Goal: Task Accomplishment & Management: Complete application form

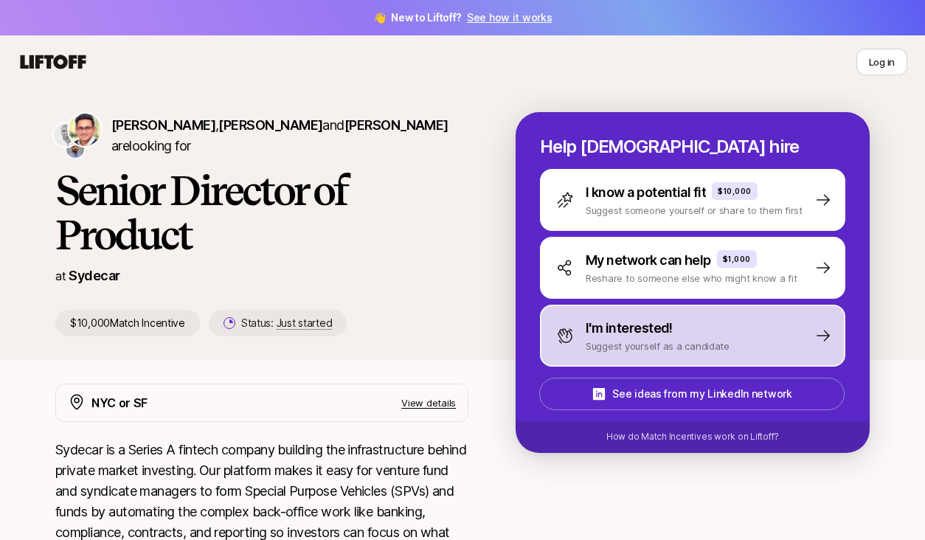
click at [640, 339] on p "Suggest yourself as a candidate" at bounding box center [658, 346] width 144 height 15
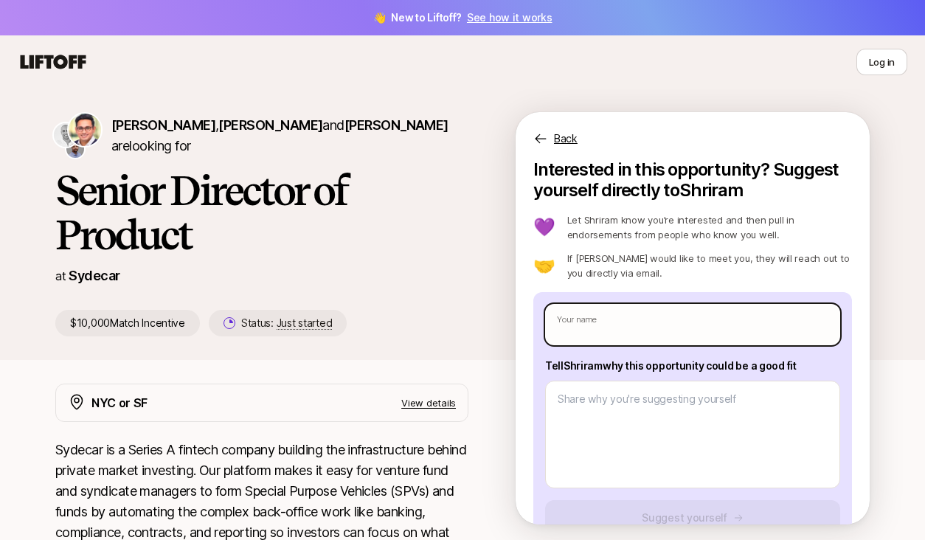
click at [640, 327] on input "text" at bounding box center [692, 324] width 295 height 41
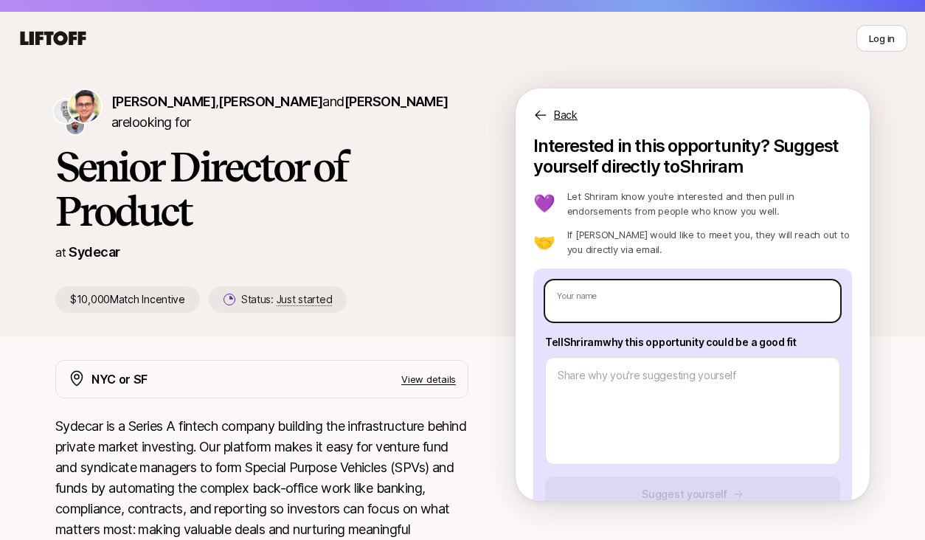
scroll to position [32, 0]
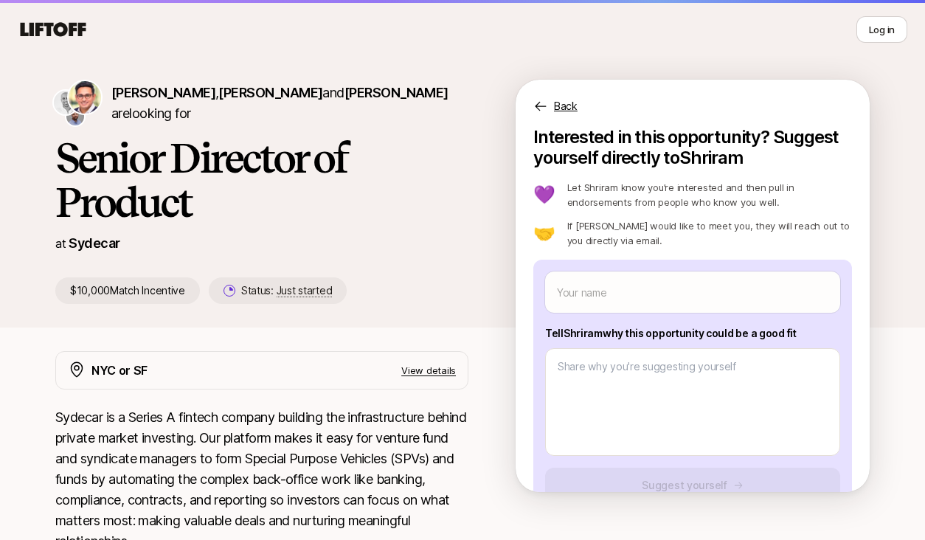
click at [150, 290] on p "$10,000 Match Incentive" at bounding box center [127, 290] width 145 height 27
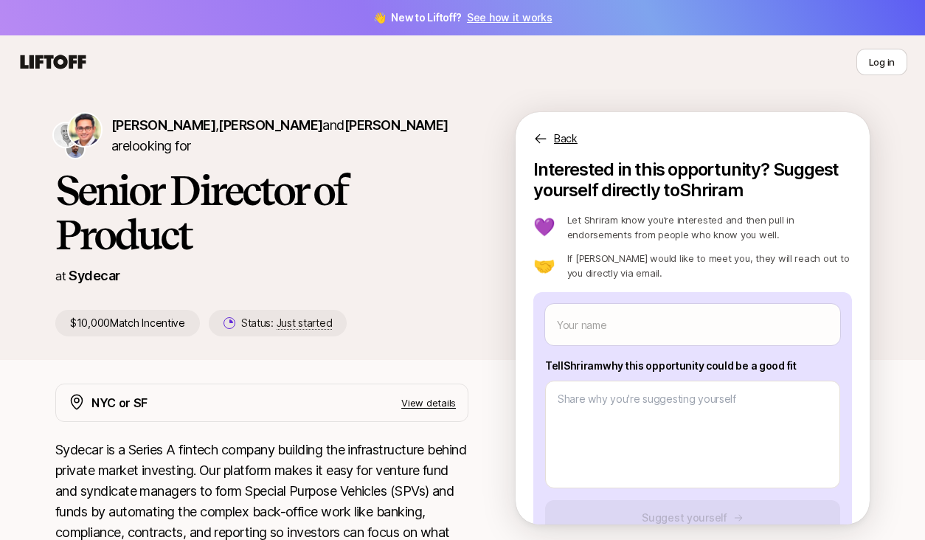
scroll to position [8, 0]
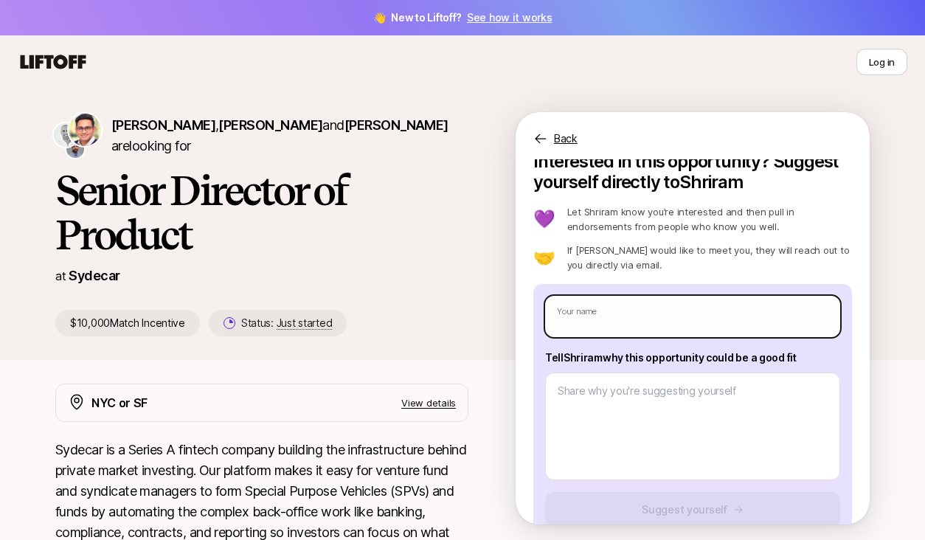
click at [640, 308] on input "text" at bounding box center [692, 316] width 295 height 41
type textarea "x"
type input "P"
type textarea "x"
type input "Pa"
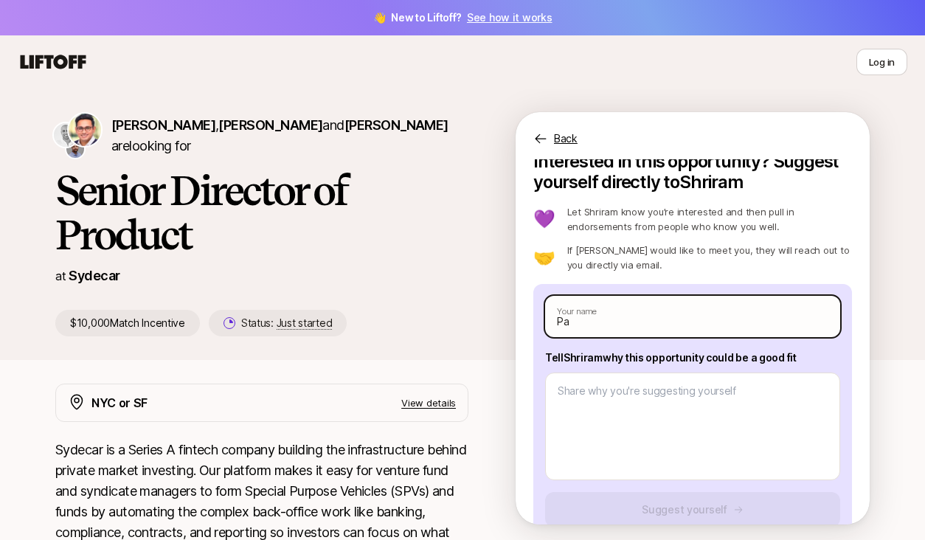
type textarea "x"
type input "Par"
type textarea "x"
type input "Part"
type textarea "x"
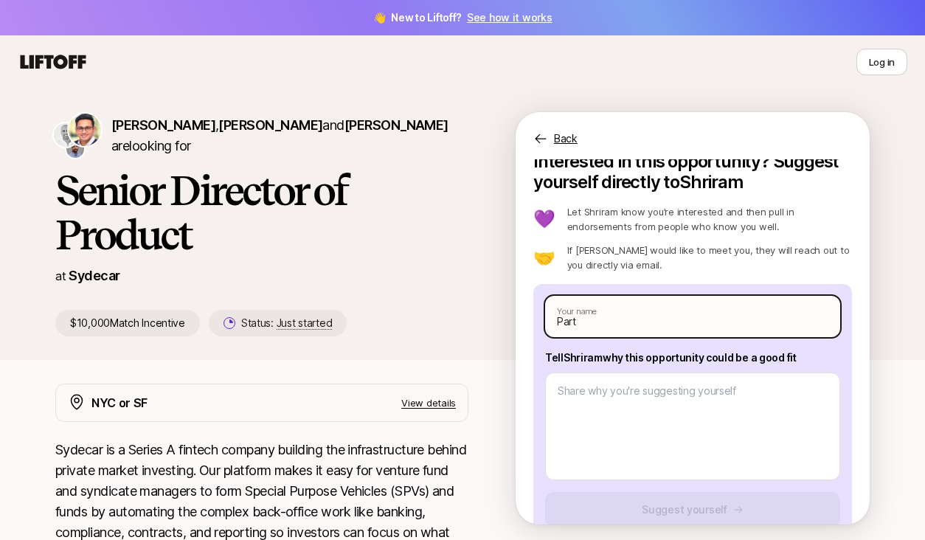
type input "[PERSON_NAME]"
type textarea "x"
type input "[PERSON_NAME]"
type textarea "x"
type input "[PERSON_NAME]"
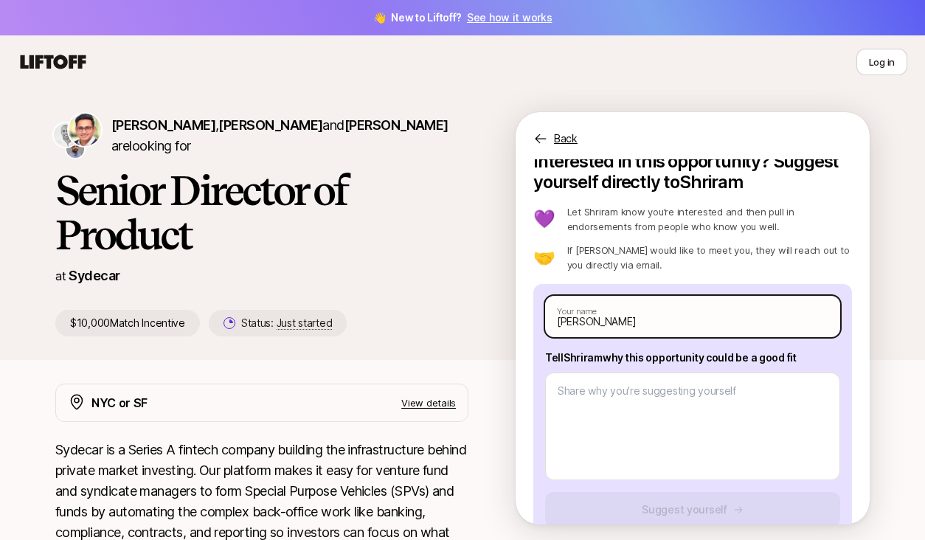
type textarea "x"
type input "[PERSON_NAME] P"
type textarea "x"
type input "[PERSON_NAME] Pa"
type textarea "x"
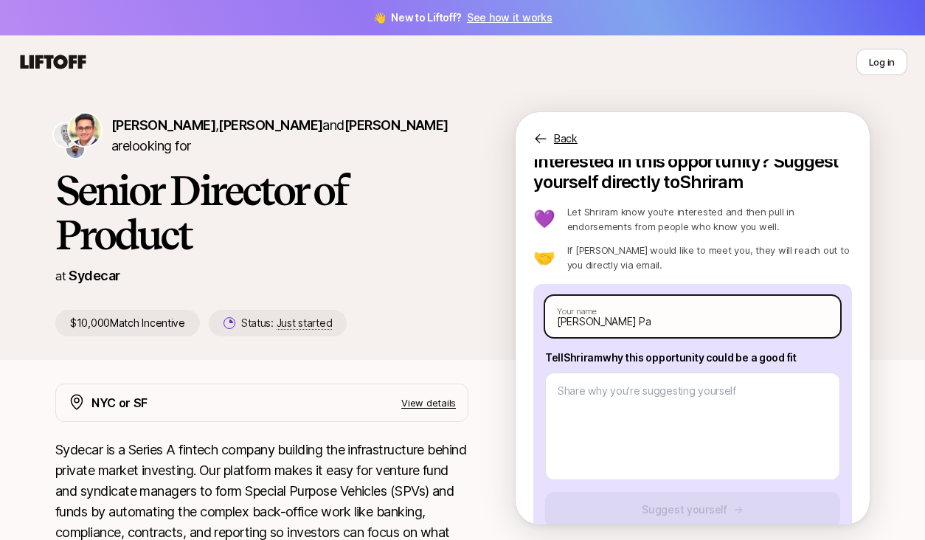
type input "[PERSON_NAME] Pan"
type textarea "x"
type input "[PERSON_NAME] Panw"
type textarea "x"
type input "[PERSON_NAME] Panwl"
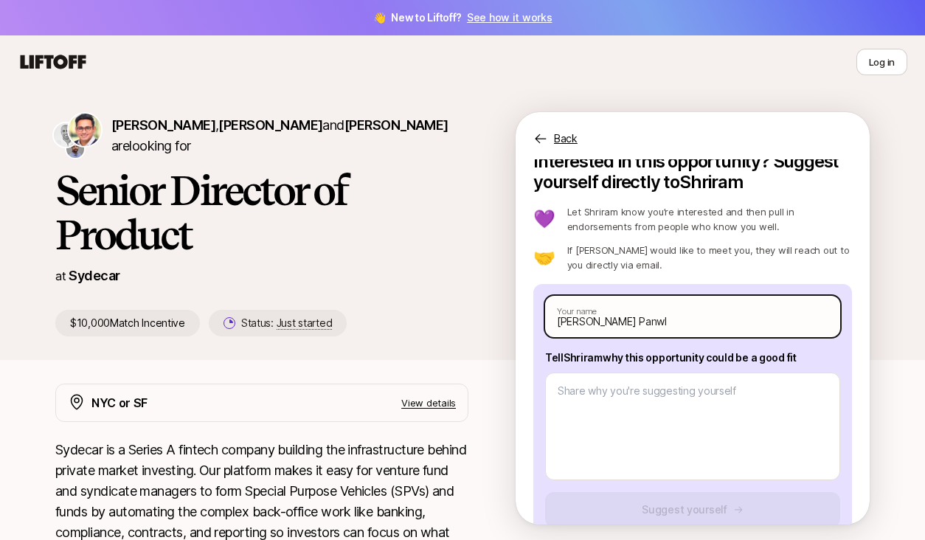
type textarea "x"
type input "[PERSON_NAME] Panwla"
type textarea "x"
type input "[PERSON_NAME] Panwl"
type textarea "x"
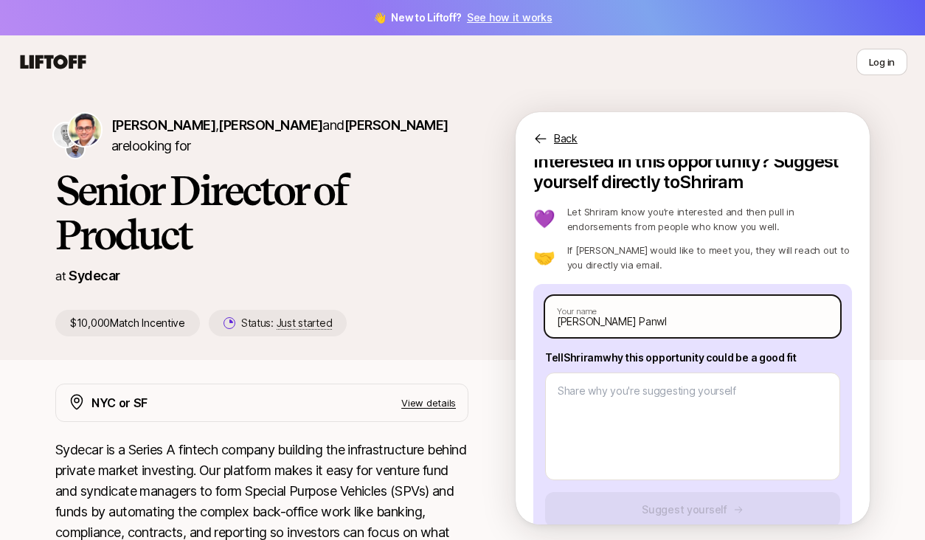
type input "[PERSON_NAME] Panw"
type textarea "x"
type input "[PERSON_NAME] Panwa"
type textarea "x"
type input "[PERSON_NAME]"
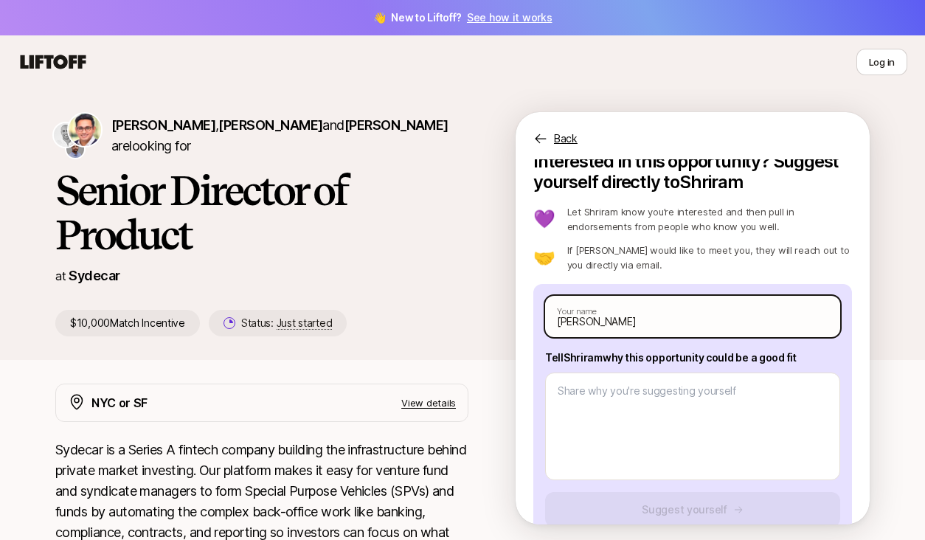
type textarea "x"
type input "[PERSON_NAME]"
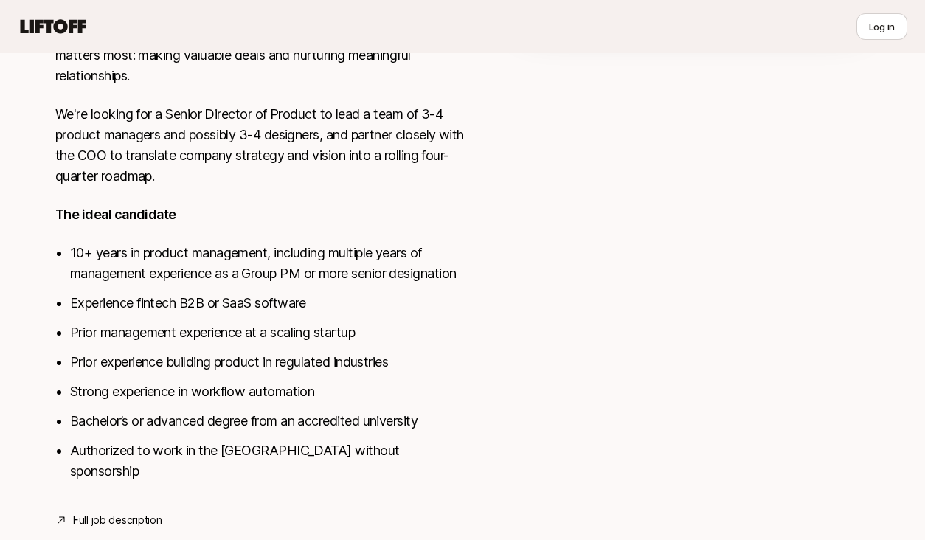
scroll to position [513, 0]
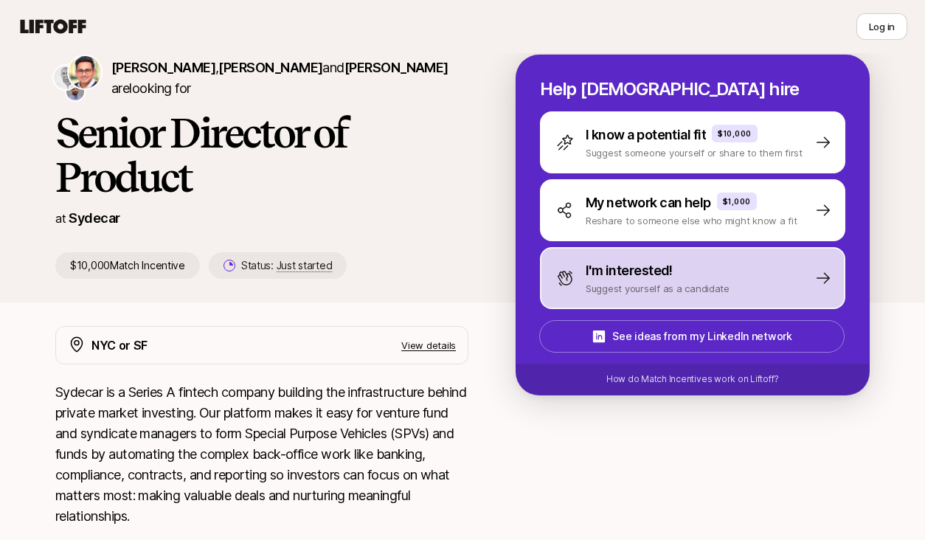
click at [665, 273] on p "I'm interested!" at bounding box center [629, 270] width 87 height 21
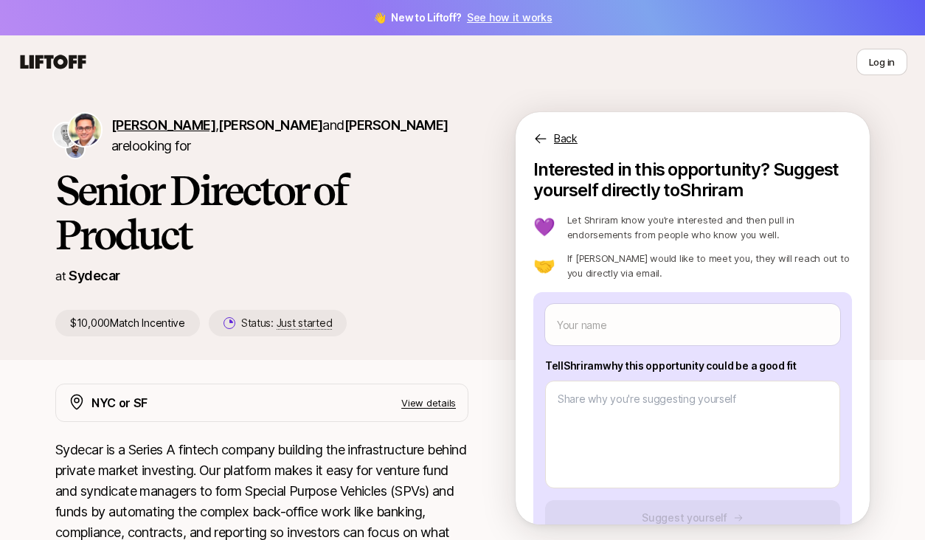
click at [115, 133] on span "[PERSON_NAME]" at bounding box center [163, 124] width 104 height 15
click at [267, 130] on span "[PERSON_NAME]" at bounding box center [270, 124] width 104 height 15
click at [345, 133] on span "[PERSON_NAME]" at bounding box center [397, 124] width 104 height 15
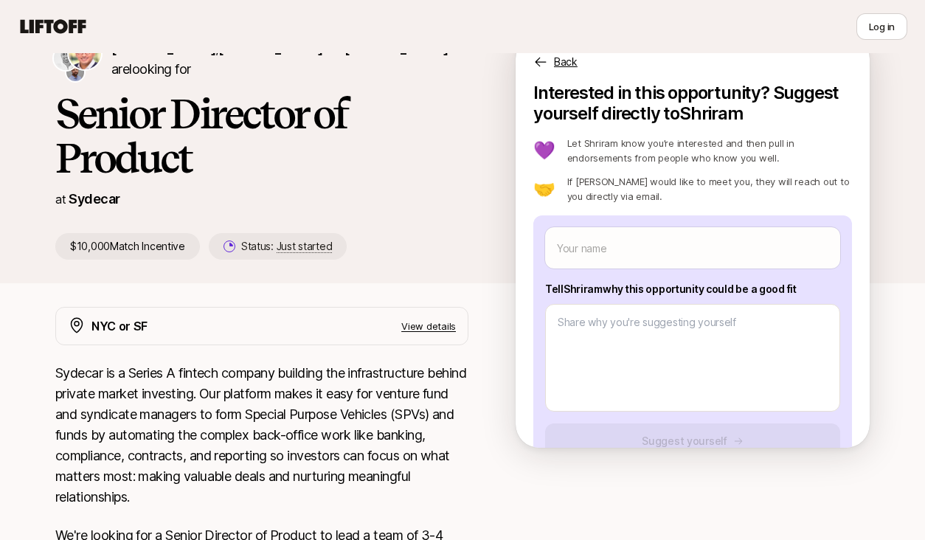
scroll to position [94, 0]
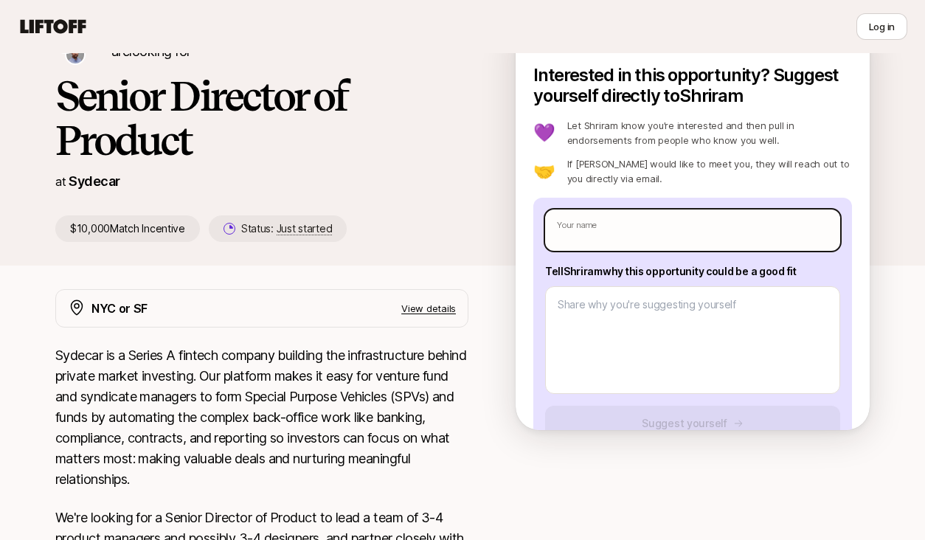
click at [678, 232] on input "text" at bounding box center [692, 230] width 295 height 41
type textarea "x"
type input "P"
type textarea "x"
type input "Pa"
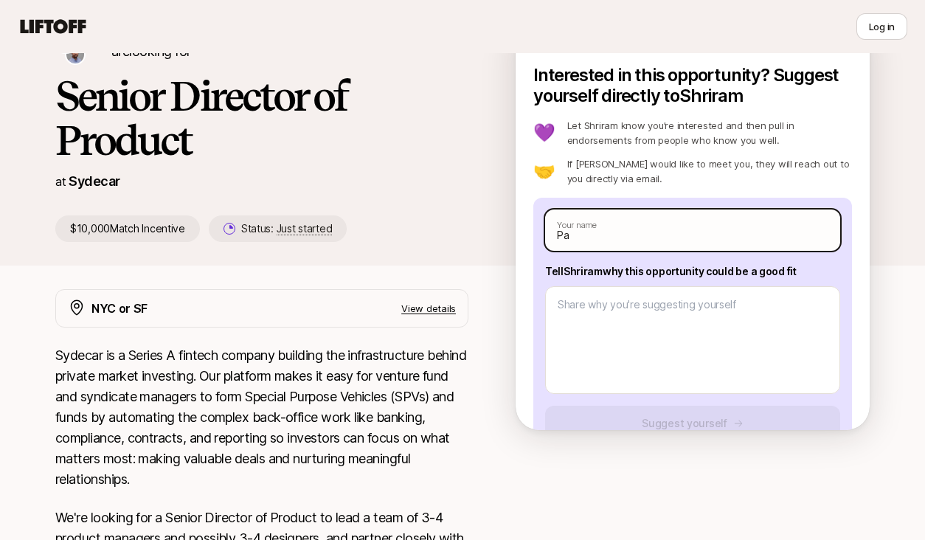
type textarea "x"
type input "Part"
type textarea "x"
type input "[PERSON_NAME]"
type textarea "x"
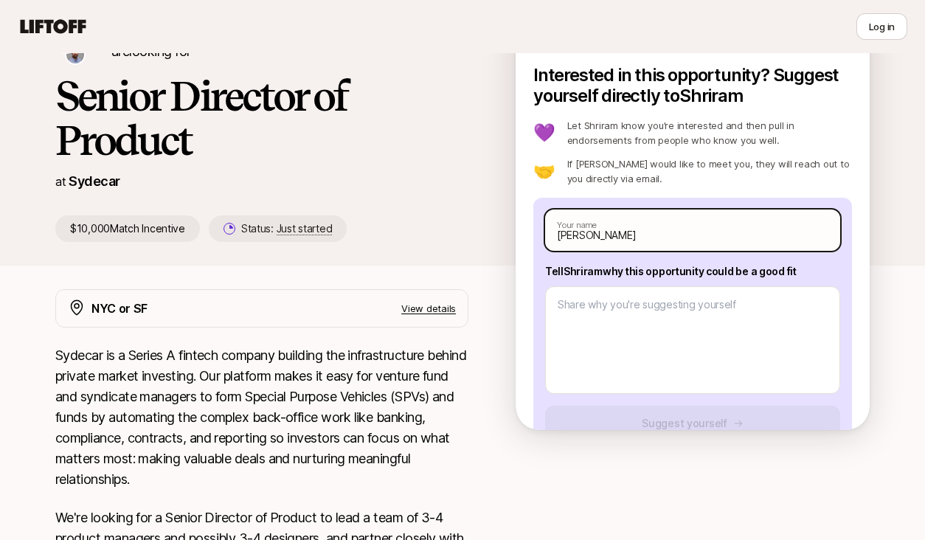
type input "[PERSON_NAME]"
type textarea "x"
type input "[PERSON_NAME]"
type textarea "x"
type input "[PERSON_NAME] P"
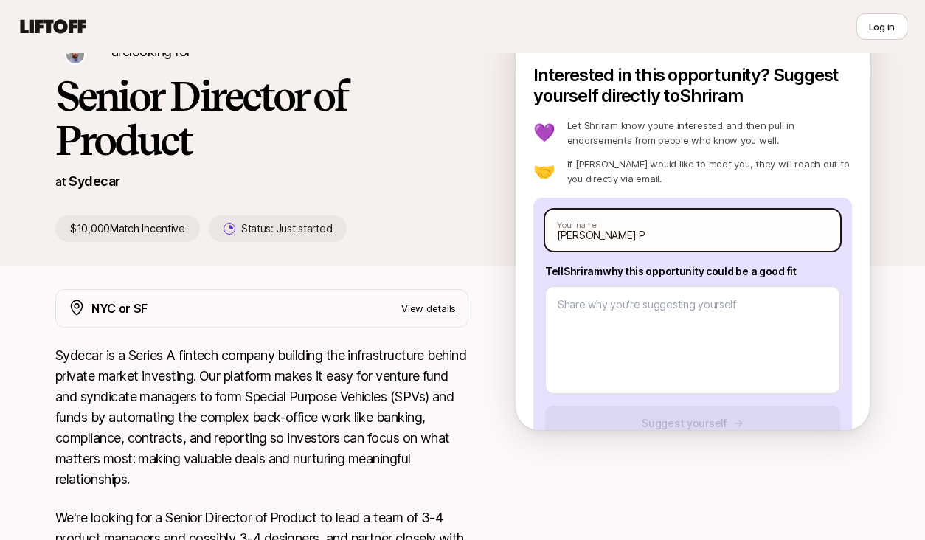
type textarea "x"
type input "Partha PAn"
type textarea "x"
type input "Partha PAnw"
type textarea "x"
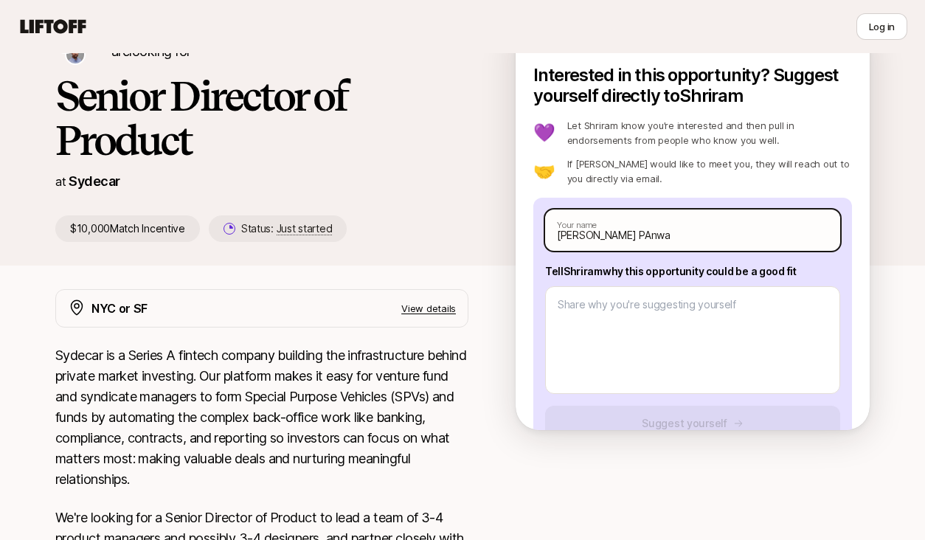
type input "Partha PAnwal"
type textarea "x"
type input "[PERSON_NAME]"
type textarea "x"
type input "Partha PA"
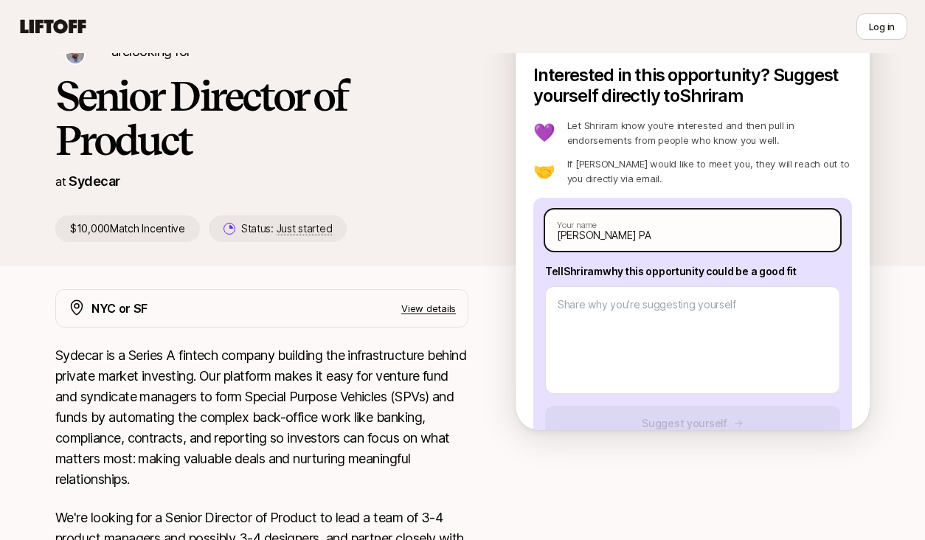
type textarea "x"
type input "Partha PAn"
type textarea "x"
type input "Partha PAnw"
type textarea "x"
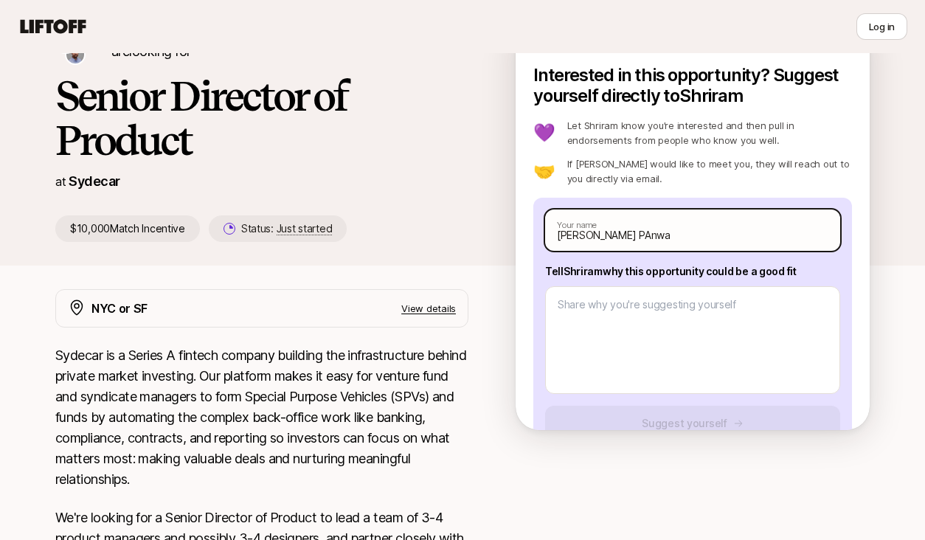
type input "Partha PAnwal"
type textarea "x"
type input "Partha PAnwala"
type textarea "x"
type input "[PERSON_NAME]"
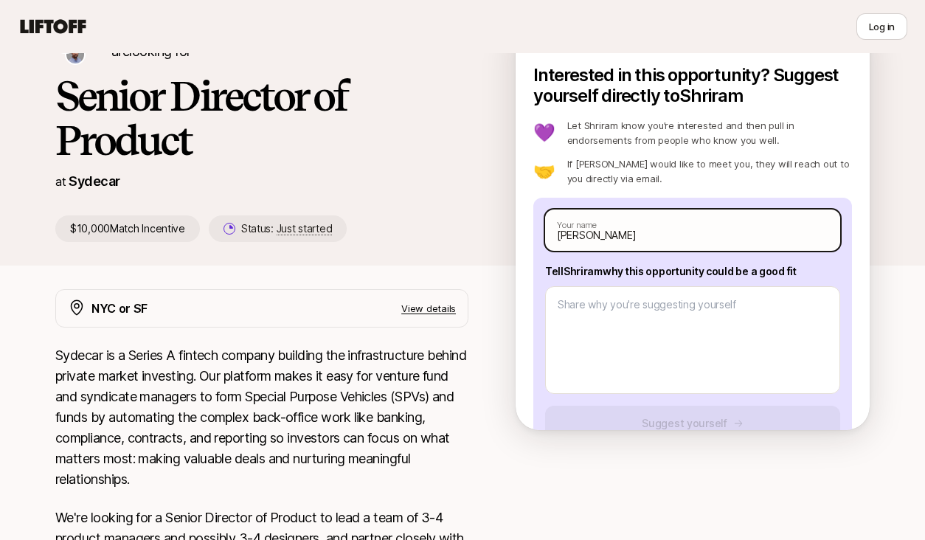
type textarea "x"
type input "Partha PA"
type textarea "x"
type input "Partha PAn"
type textarea "x"
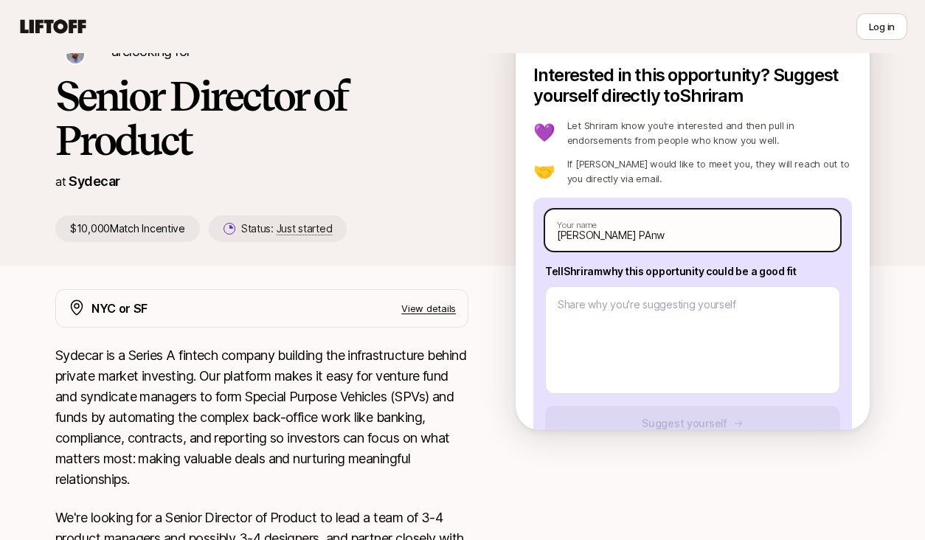
type input "Partha PAnwa"
type textarea "x"
type input "Partha PAnwal"
type textarea "x"
type input "Partha PAnwala"
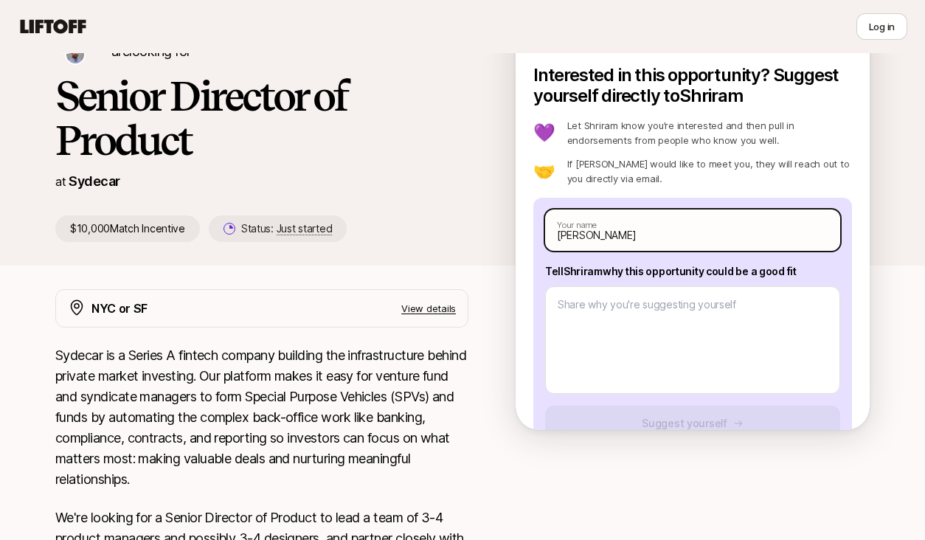
type textarea "x"
type input "[PERSON_NAME]"
type textarea "x"
type input "[PERSON_NAME] P"
type textarea "x"
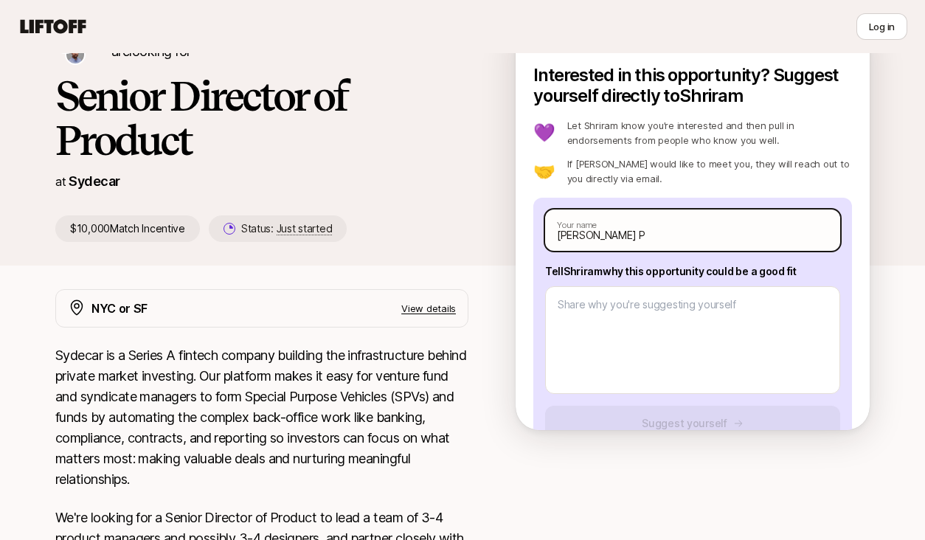
type input "[PERSON_NAME] Pa"
type textarea "x"
type input "[PERSON_NAME] Pan"
type textarea "x"
type input "[PERSON_NAME] Panw"
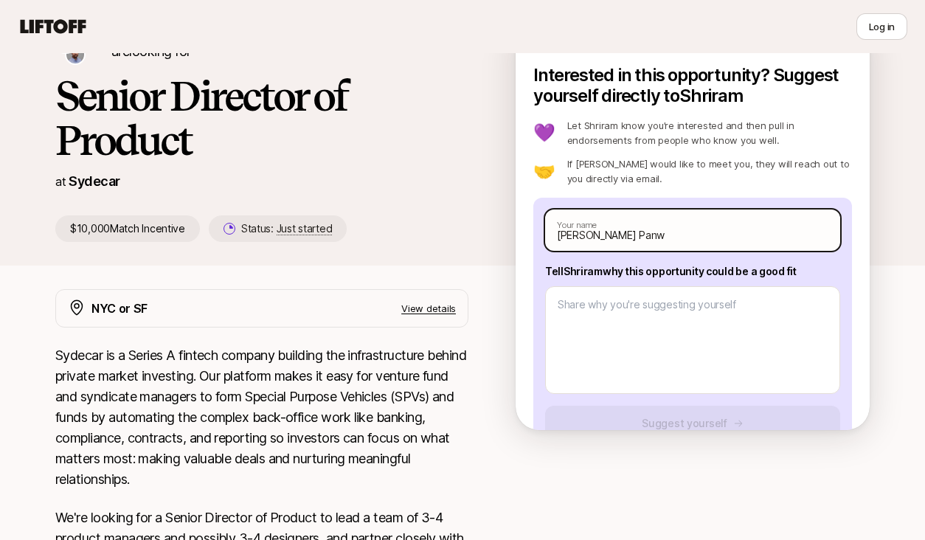
type textarea "x"
type input "[PERSON_NAME] Panwa"
type textarea "x"
type input "[PERSON_NAME]"
type textarea "x"
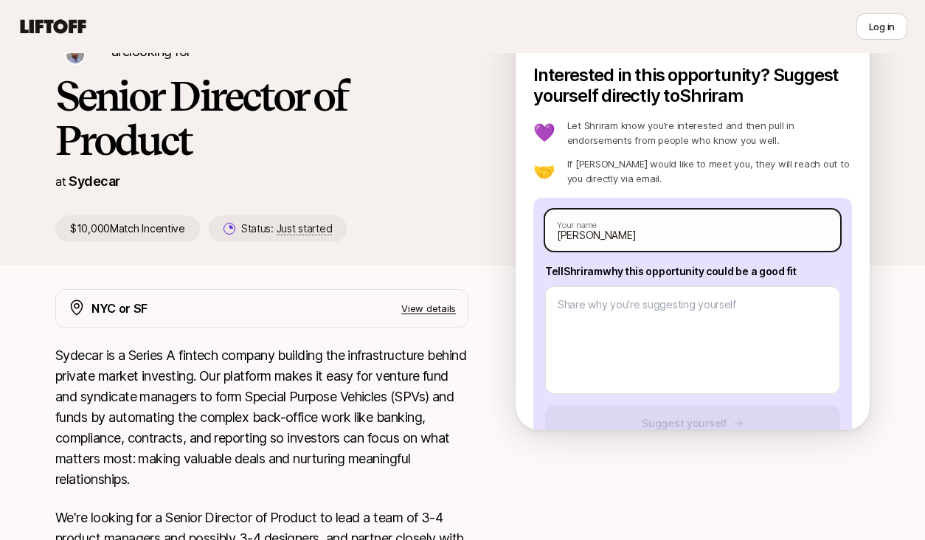
type input "[PERSON_NAME]"
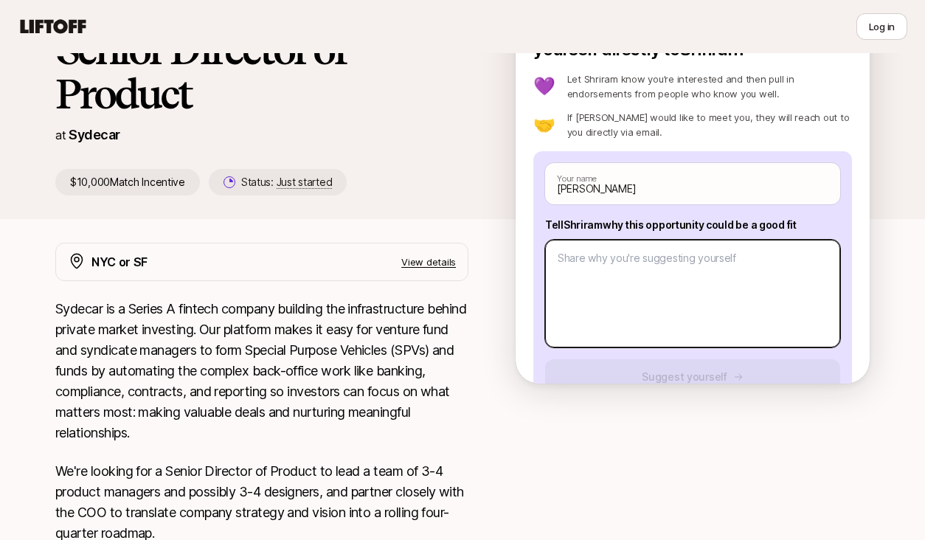
scroll to position [153, 0]
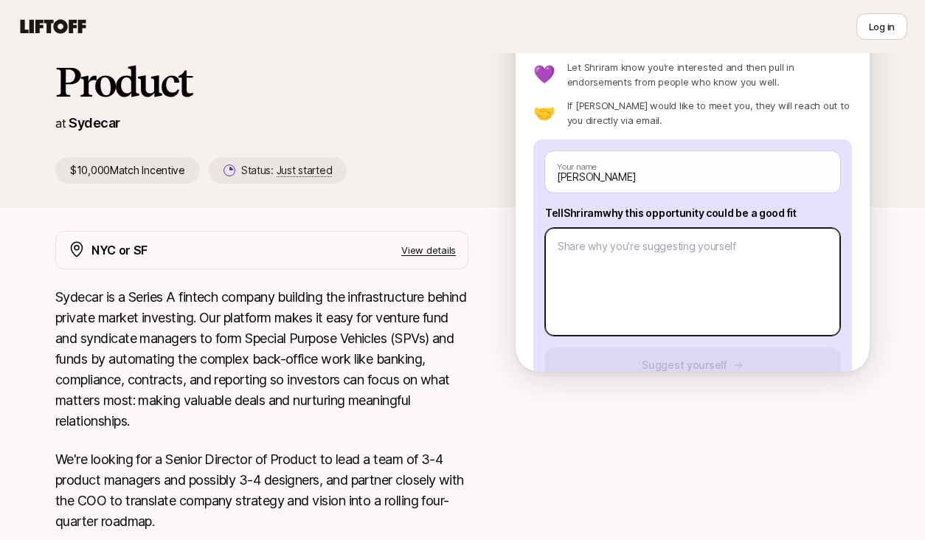
click at [685, 277] on textarea at bounding box center [692, 282] width 295 height 108
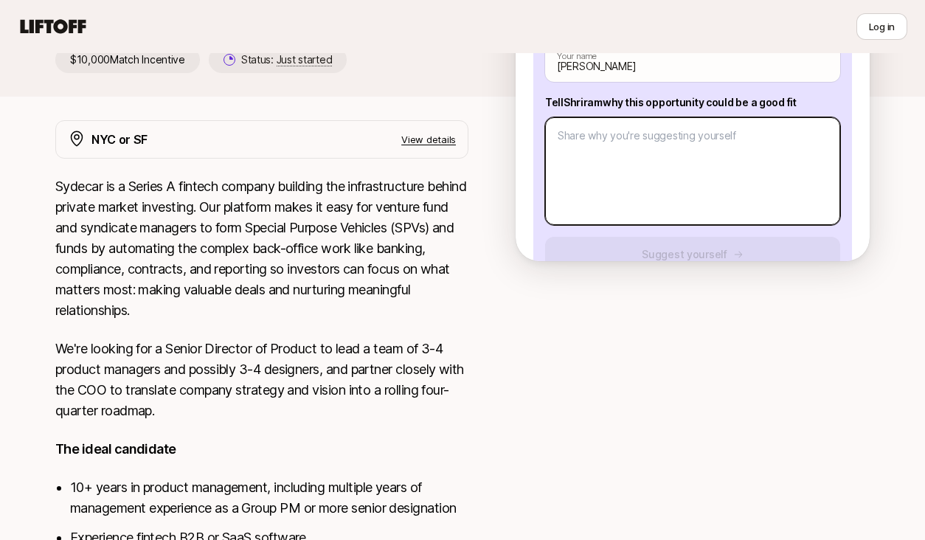
scroll to position [140, 0]
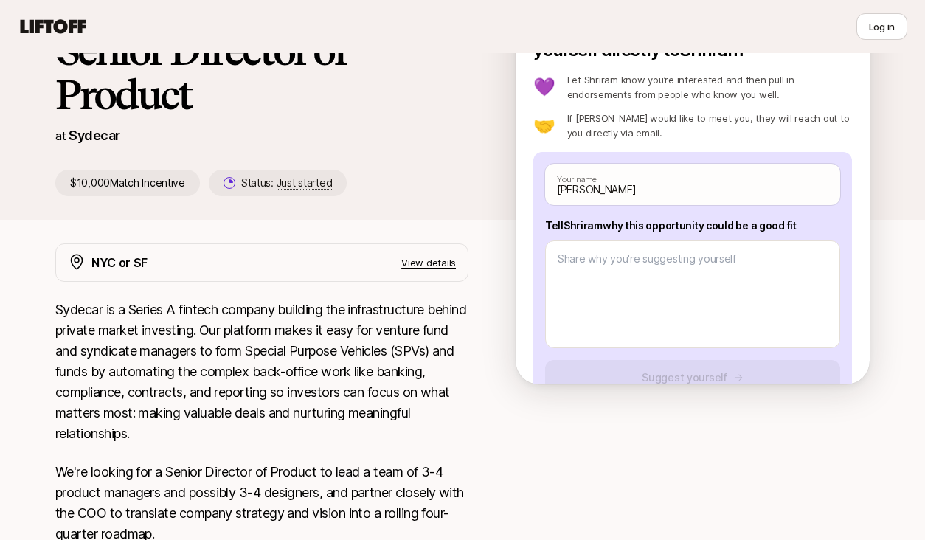
drag, startPoint x: 821, startPoint y: 224, endPoint x: 523, endPoint y: 223, distance: 298.0
click at [522, 223] on div "Interested in this opportunity? Suggest yourself directly to Shriram 💜 Let Shri…" at bounding box center [693, 201] width 354 height 365
copy p "Tell Shriram why this opportunity could be a good fit"
click at [620, 224] on p "Tell Shriram why this opportunity could be a good fit" at bounding box center [692, 226] width 295 height 18
drag, startPoint x: 620, startPoint y: 224, endPoint x: 804, endPoint y: 226, distance: 183.7
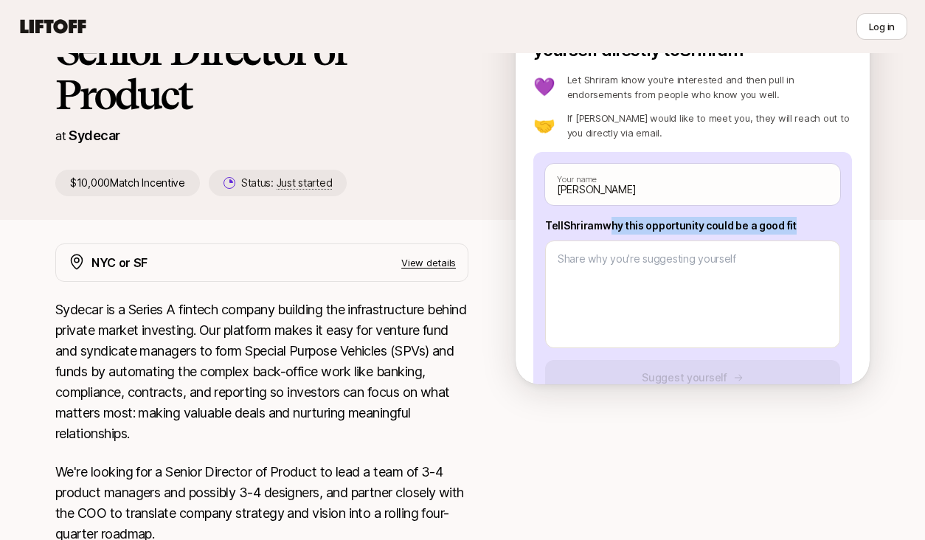
click at [804, 226] on p "Tell Shriram why this opportunity could be a good fit" at bounding box center [692, 226] width 295 height 18
click at [322, 304] on p "Sydecar is a Series A fintech company building the infrastructure behind privat…" at bounding box center [261, 372] width 413 height 145
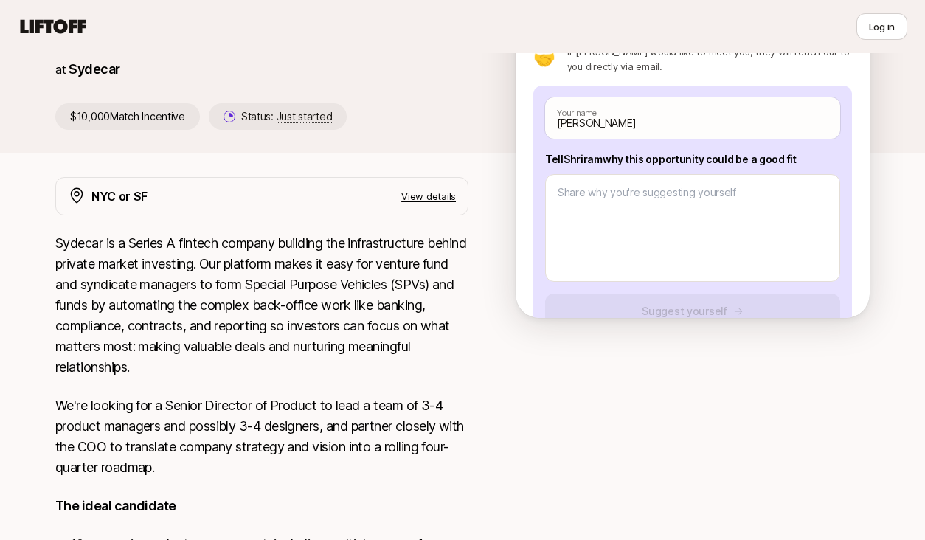
scroll to position [224, 0]
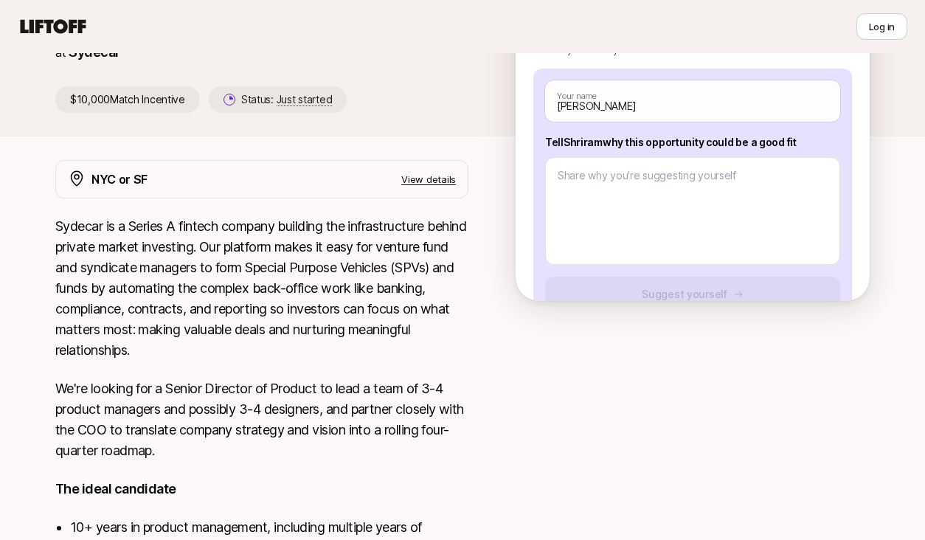
click at [86, 237] on p "Sydecar is a Series A fintech company building the infrastructure behind privat…" at bounding box center [261, 288] width 413 height 145
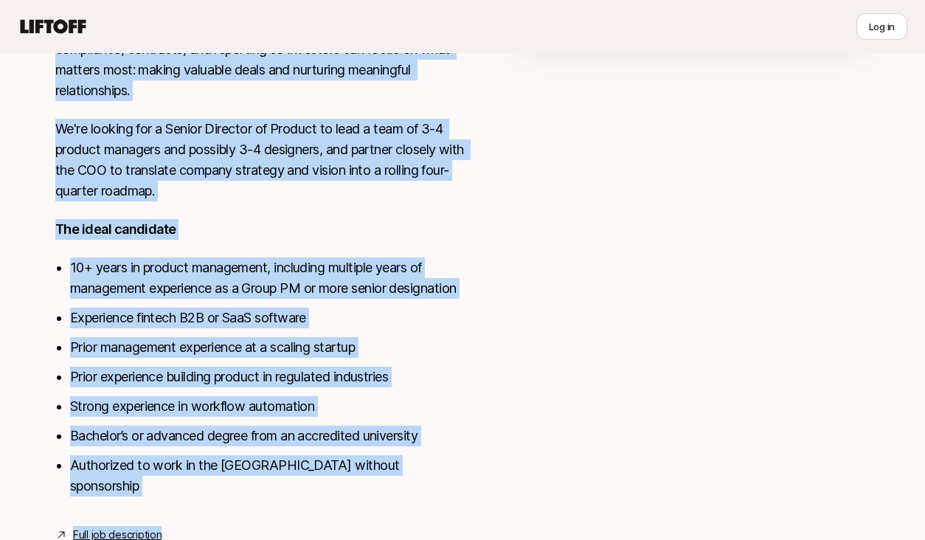
scroll to position [513, 0]
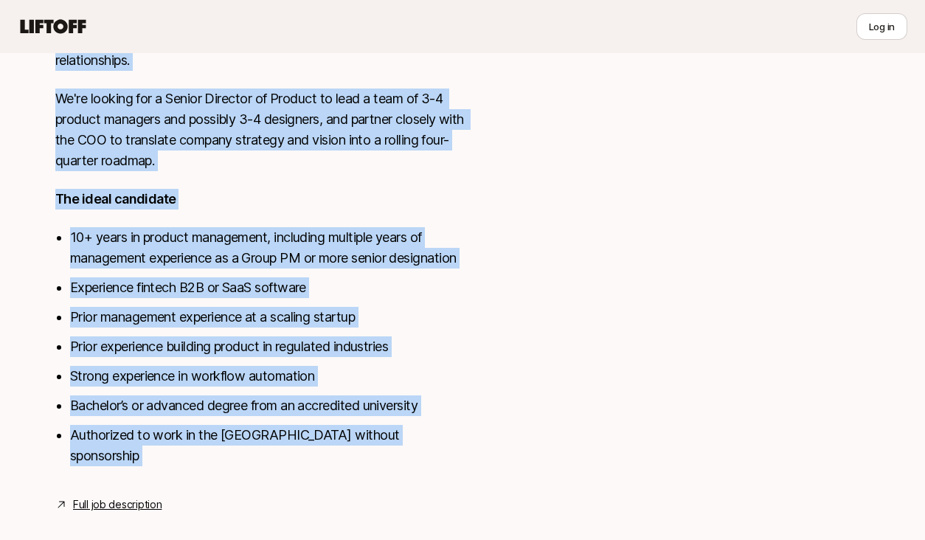
drag, startPoint x: 86, startPoint y: 237, endPoint x: 121, endPoint y: 458, distance: 224.0
click at [121, 457] on div "Sydecar is a Series A fintech company building the infrastructure behind privat…" at bounding box center [261, 205] width 413 height 558
click at [122, 496] on link "Full job description" at bounding box center [117, 505] width 89 height 18
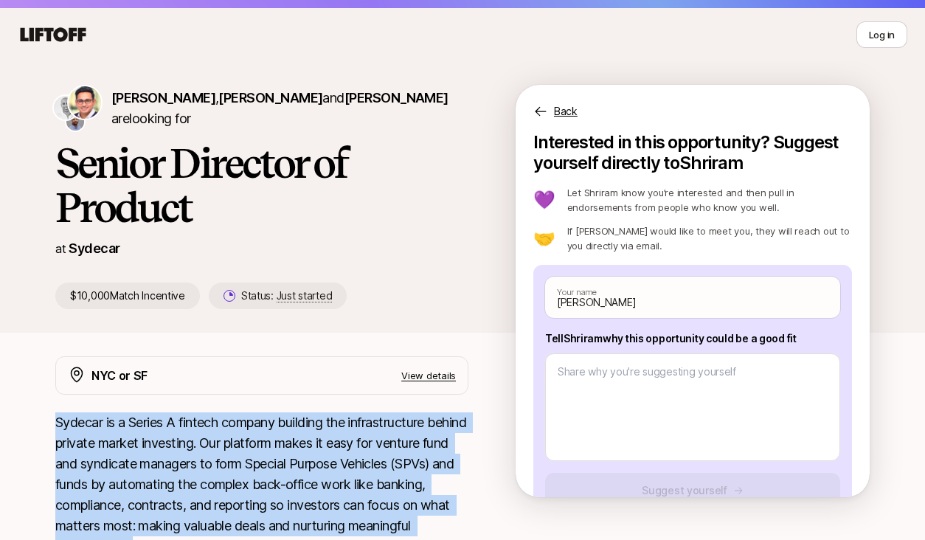
scroll to position [31, 0]
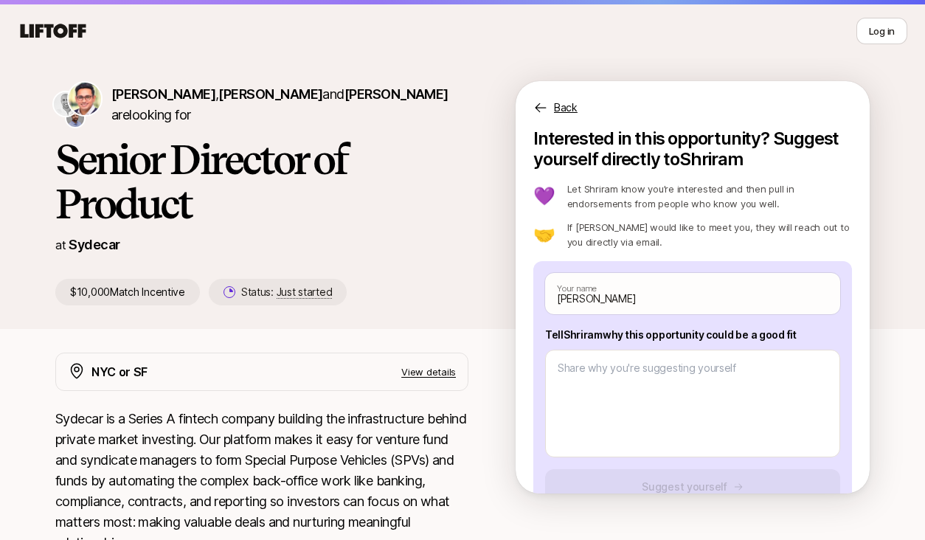
click at [615, 335] on p "Tell Shriram why this opportunity could be a good fit" at bounding box center [692, 335] width 295 height 18
drag, startPoint x: 615, startPoint y: 335, endPoint x: 795, endPoint y: 334, distance: 179.3
click at [795, 334] on p "Tell Shriram why this opportunity could be a good fit" at bounding box center [692, 335] width 295 height 18
copy p "why this opportunity could be a good fit"
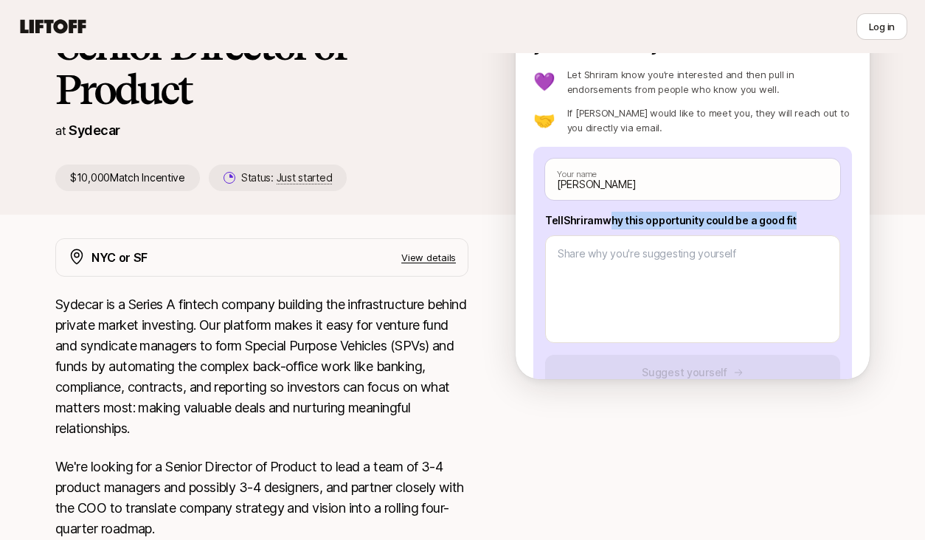
scroll to position [154, 0]
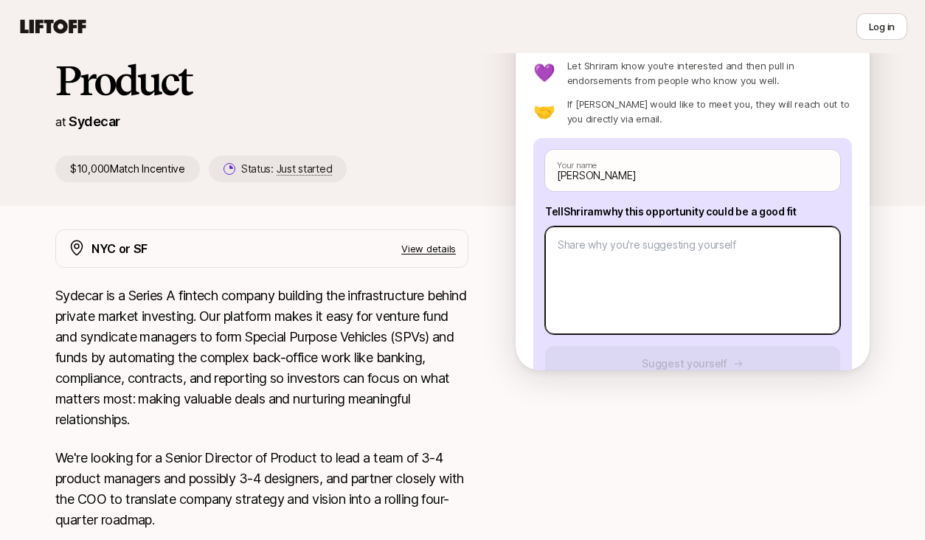
click at [646, 246] on textarea at bounding box center [692, 280] width 295 height 108
click at [640, 265] on textarea at bounding box center [692, 280] width 295 height 108
paste textarea "Based on your resume, you are a strong candidate for the Senior Director of Pro…"
type textarea "x"
type textarea "Based on your resume, you are a strong candidate for the Senior Director of Pro…"
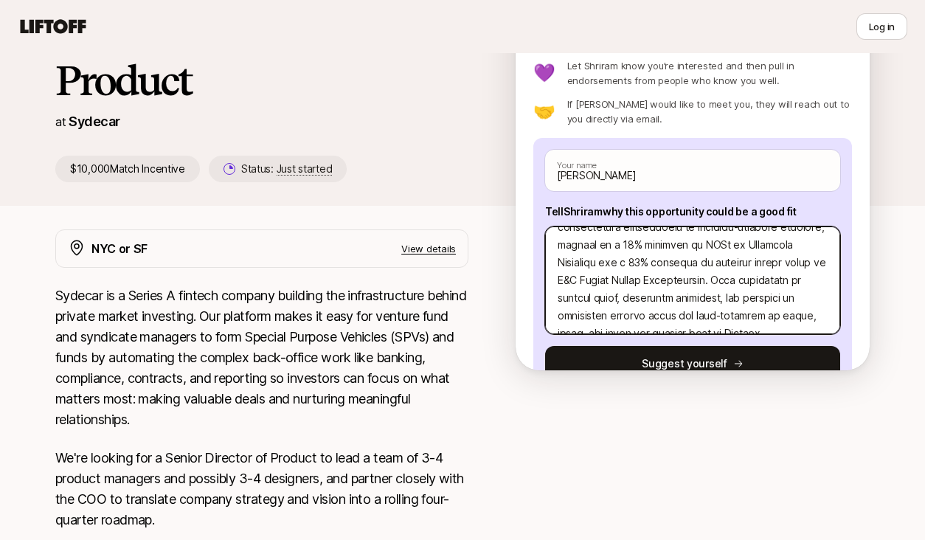
scroll to position [0, 0]
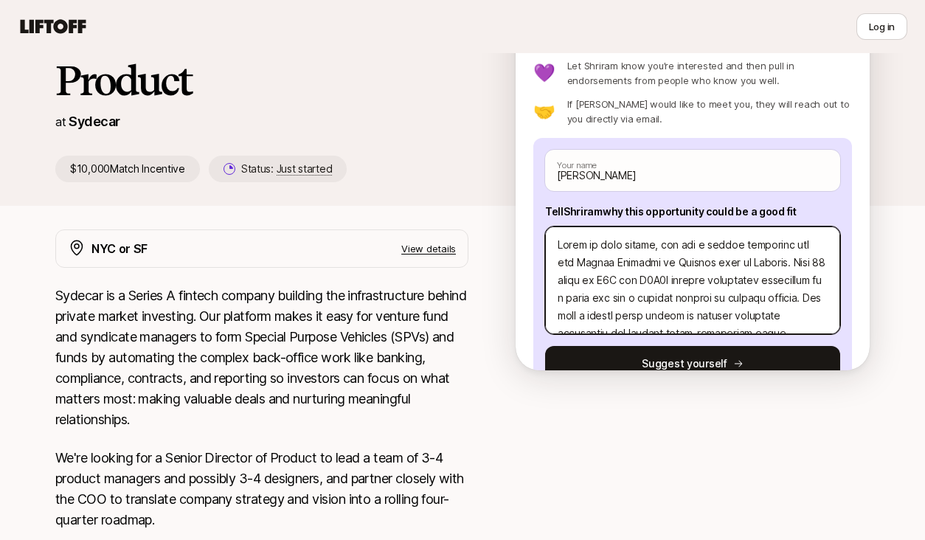
type textarea "x"
type textarea "are a strong candidate for the Senior Director of Product role at Sydecar. Your…"
type textarea "x"
type textarea "H are a strong candidate for the Senior Director of Product role at Sydecar. Yo…"
type textarea "x"
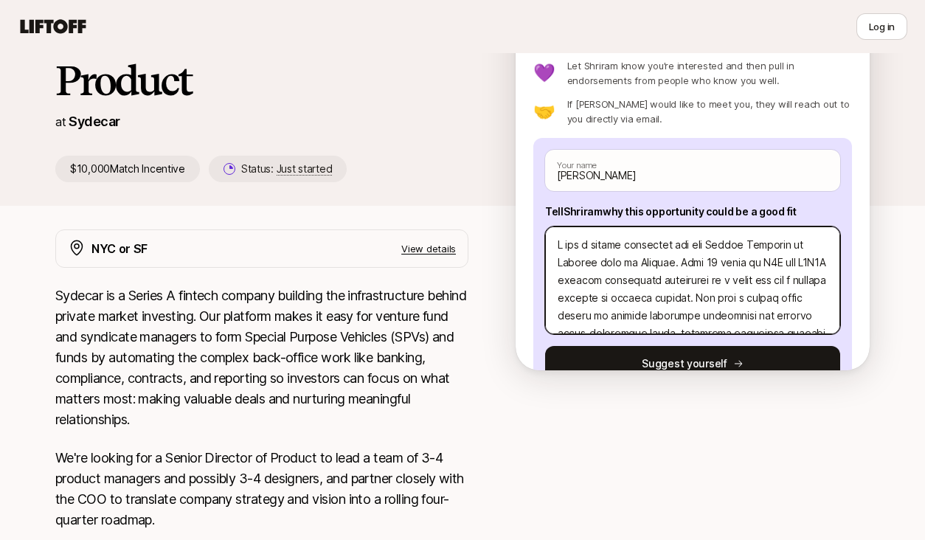
type textarea "Hi are a strong candidate for the Senior Director of Product role at Sydecar. Y…"
type textarea "x"
type textarea "Hi are a strong candidate for the Senior Director of Product role at Sydecar. Y…"
type textarea "x"
type textarea "Hi S are a strong candidate for the Senior Director of Product role at Sydecar.…"
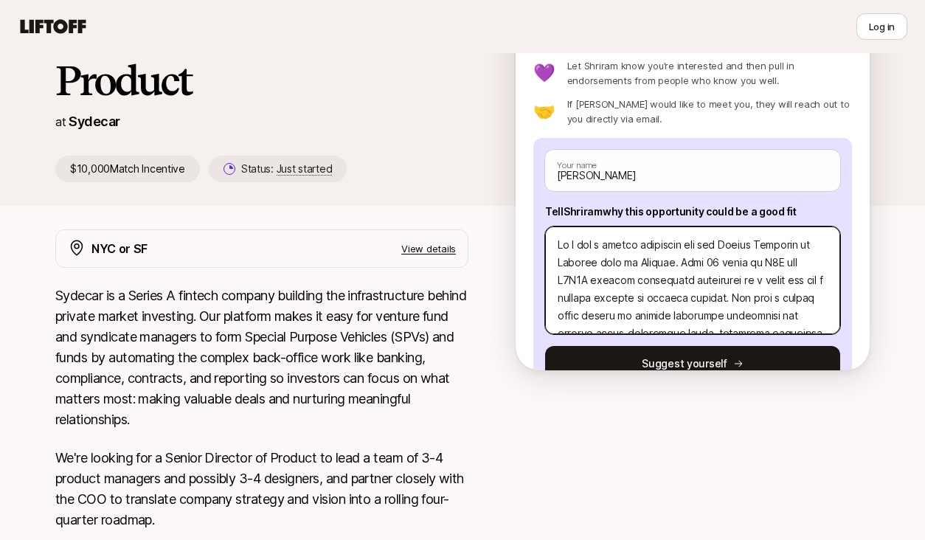
type textarea "x"
type textarea "Hi Sh are a strong candidate for the Senior Director of Product role at Sydecar…"
type textarea "x"
type textarea "Hi Shr are a strong candidate for the Senior Director of Product role at Sydeca…"
type textarea "x"
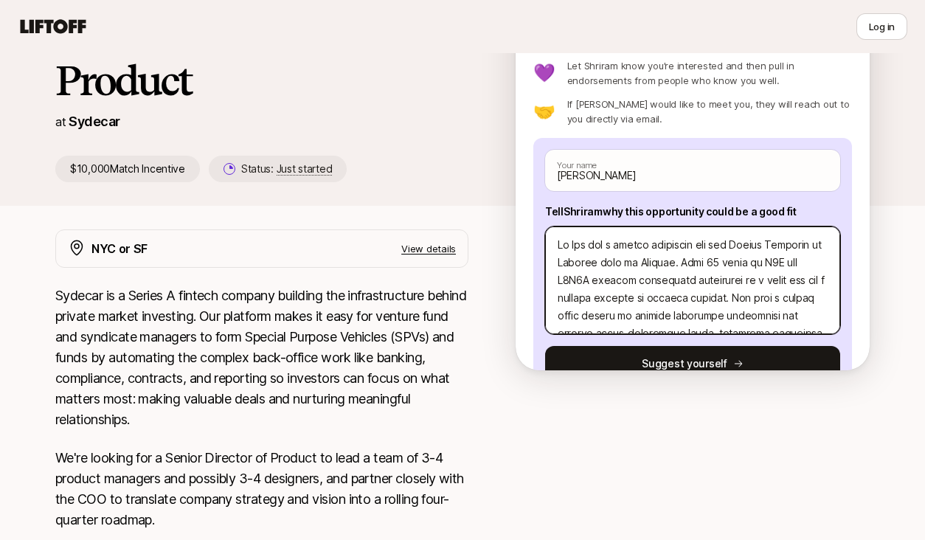
type textarea "Hi Shri are a strong candidate for the Senior Director of Product role at Sydec…"
type textarea "x"
type textarea "Hi Shrir are a strong candidate for the Senior Director of Product role at Syde…"
type textarea "x"
type textarea "Hi Shrira are a strong candidate for the Senior Director of Product role at Syd…"
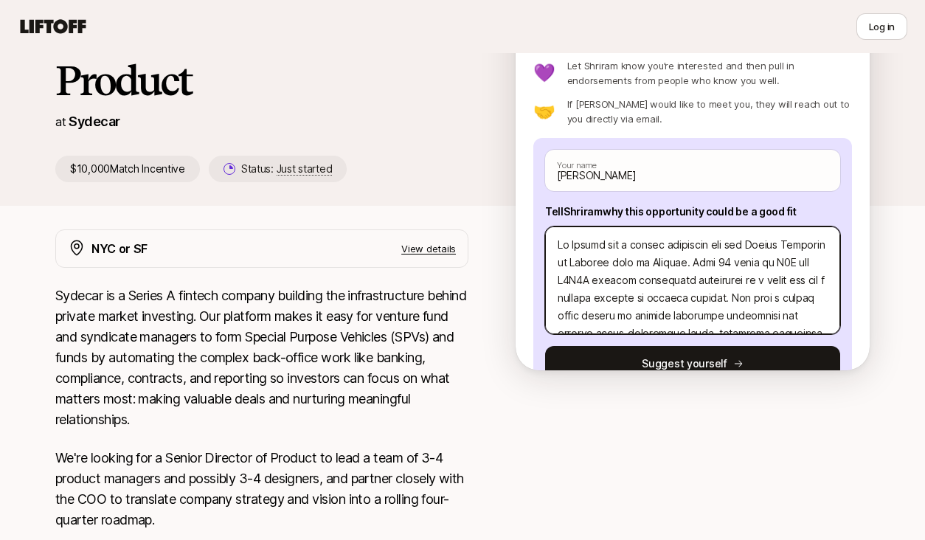
type textarea "x"
type textarea "Hi Shriram are a strong candidate for the Senior Director of Product role at Sy…"
type textarea "x"
type textarea "Hi Shriram, are a strong candidate for the Senior Director of Product role at S…"
type textarea "x"
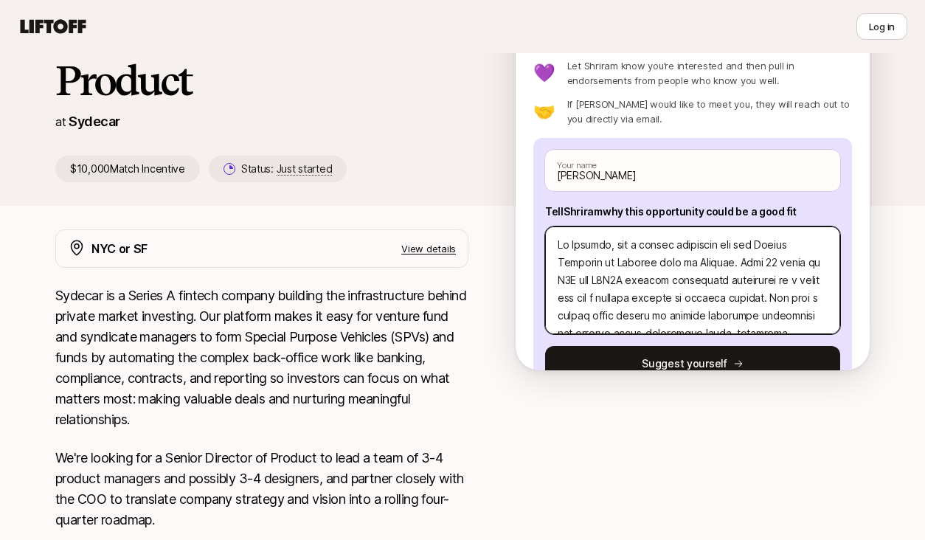
type textarea "Hi Shriram, are a strong candidate for the Senior Director of Product role at S…"
type textarea "x"
type textarea "Hi Shriram, I are a strong candidate for the Senior Director of Product role at…"
type textarea "x"
type textarea "Hi Shriram, I are a strong candidate for the Senior Director of Product role at…"
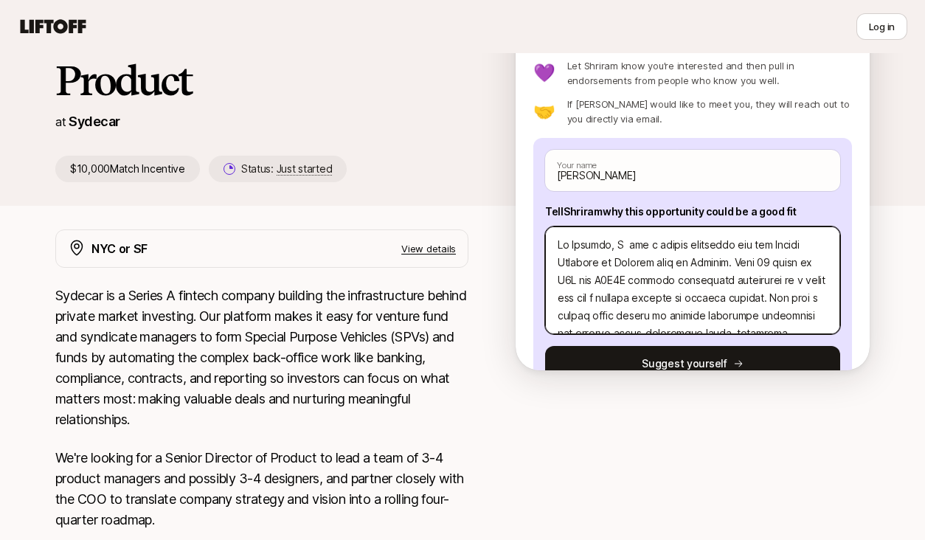
type textarea "x"
type textarea "Hi Shriram, I be are a strong candidate for the Senior Director of Product role…"
type textarea "x"
type textarea "Hi Shriram, I beli are a strong candidate for the Senior Director of Product ro…"
type textarea "x"
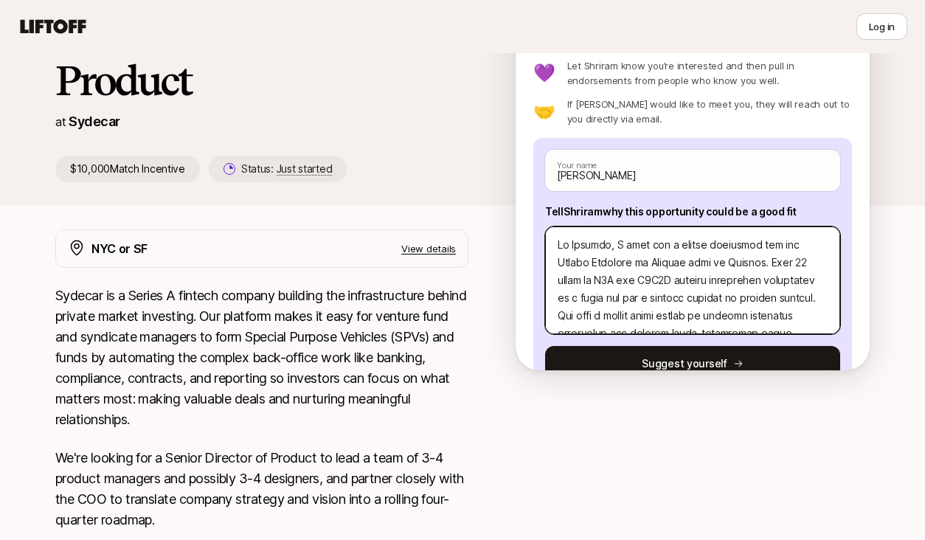
type textarea "Hi Shriram, I belie are a strong candidate for the Senior Director of Product r…"
type textarea "x"
type textarea "Hi Shriram, I believ are a strong candidate for the Senior Director of Product …"
type textarea "x"
type textarea "Hi Shriram, I believe are a strong candidate for the Senior Director of Product…"
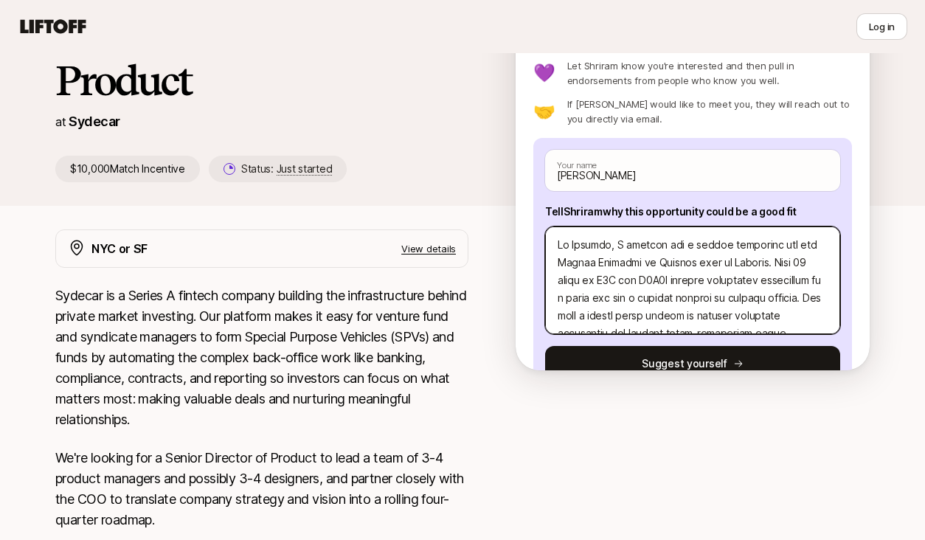
type textarea "x"
type textarea "Hi Shriram, I believe are a strong candidate for the Senior Director of Product…"
type textarea "x"
type textarea "Hi Shriram, I are a strong candidate for the Senior Director of Product role at…"
type textarea "x"
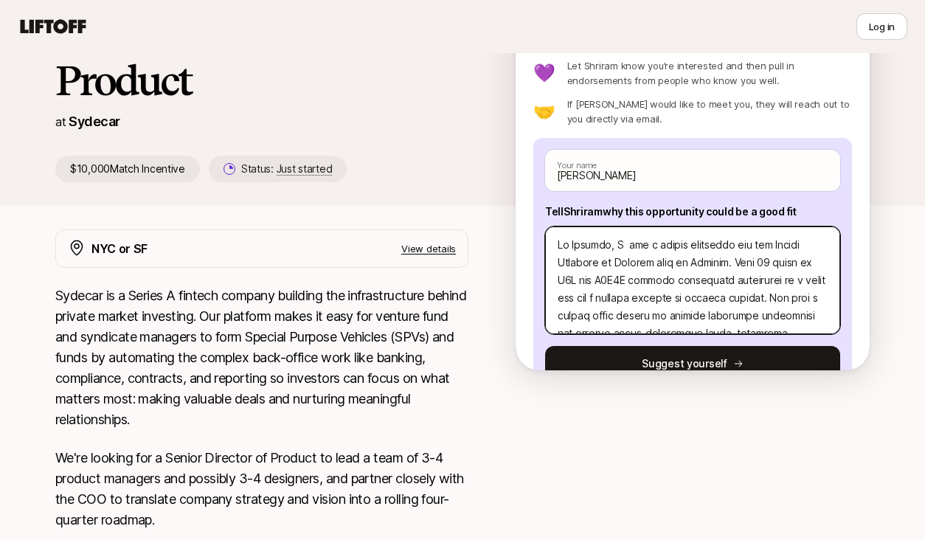
type textarea "Hi Shriram, are a strong candidate for the Senior Director of Product role at S…"
type textarea "x"
type textarea "Hi Shriram, I are a strong candidate for the Senior Director of Product role at…"
type textarea "x"
type textarea "Hi Shriram, I' are a strong candidate for the Senior Director of Product role a…"
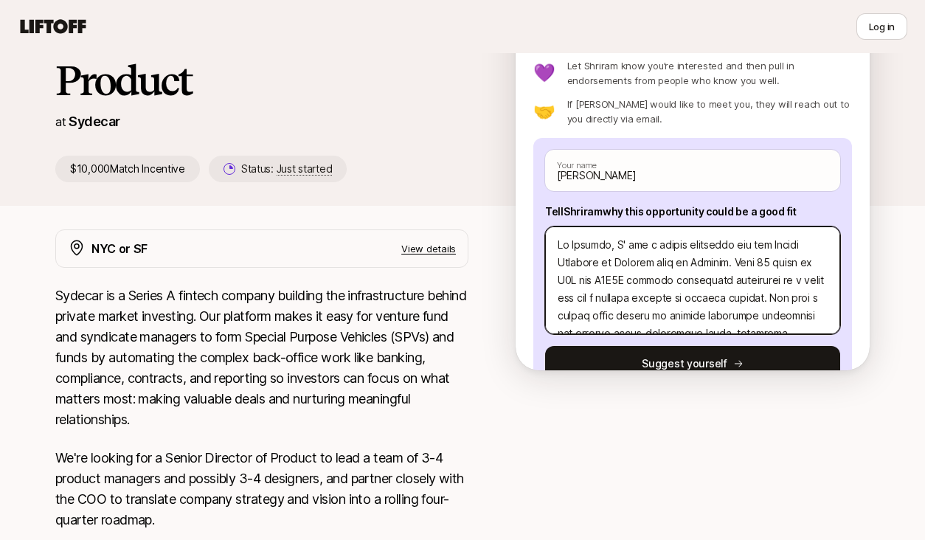
type textarea "x"
type textarea "Hi Shriram, I'd are a strong candidate for the Senior Director of Product role …"
type textarea "x"
type textarea "Hi Shriram, I'd are a strong candidate for the Senior Director of Product role …"
type textarea "x"
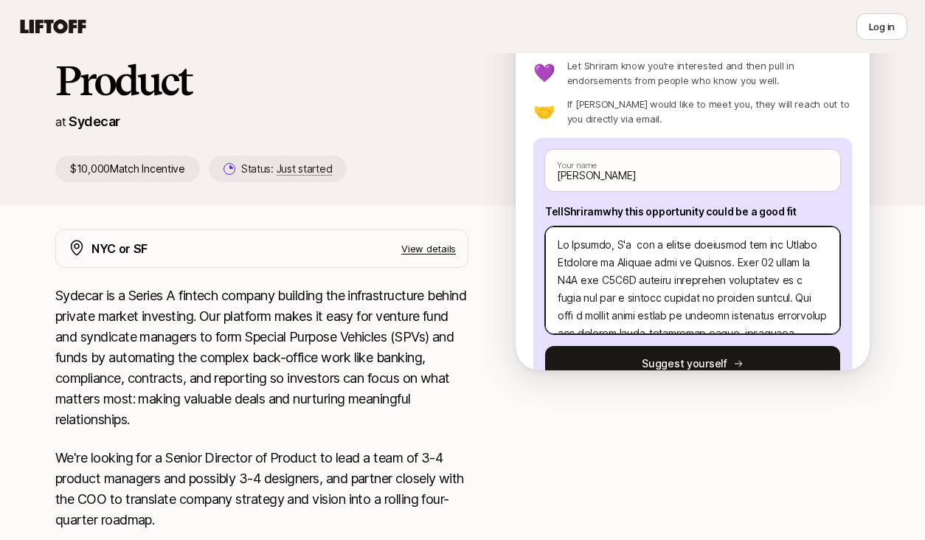
type textarea "Hi Shriram, I'd are a strong candidate for the Senior Director of Product role …"
type textarea "x"
type textarea "Hi Shriram, I' are a strong candidate for the Senior Director of Product role a…"
type textarea "x"
type textarea "Hi Shriram, I are a strong candidate for the Senior Director of Product role at…"
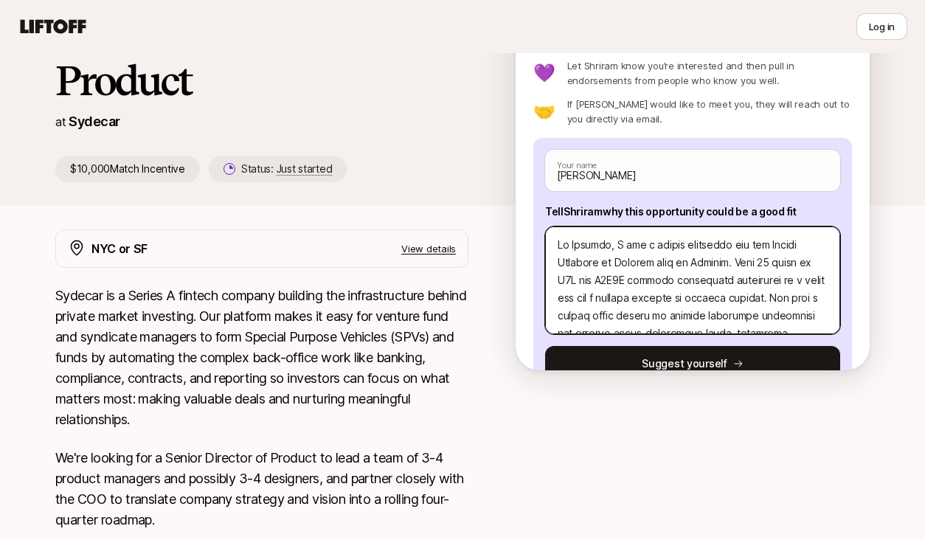
type textarea "x"
type textarea "Hi Shriram, I are a strong candidate for the Senior Director of Product role at…"
type textarea "x"
type textarea "Hi Shriram, I b are a strong candidate for the Senior Director of Product role …"
type textarea "x"
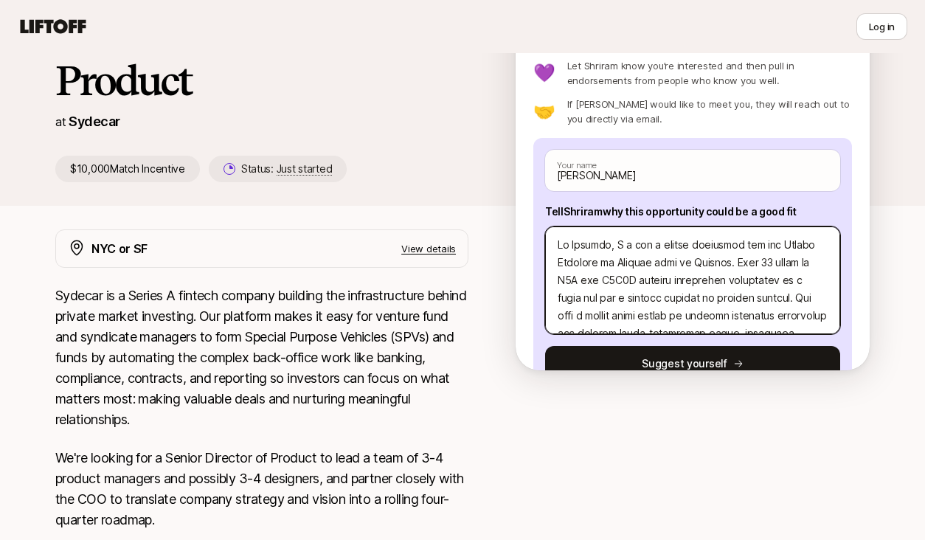
type textarea "Hi Shriram, I be are a strong candidate for the Senior Director of Product role…"
type textarea "x"
type textarea "Hi Shriram, I bel are a strong candidate for the Senior Director of Product rol…"
type textarea "x"
type textarea "Hi Shriram, I beli are a strong candidate for the Senior Director of Product ro…"
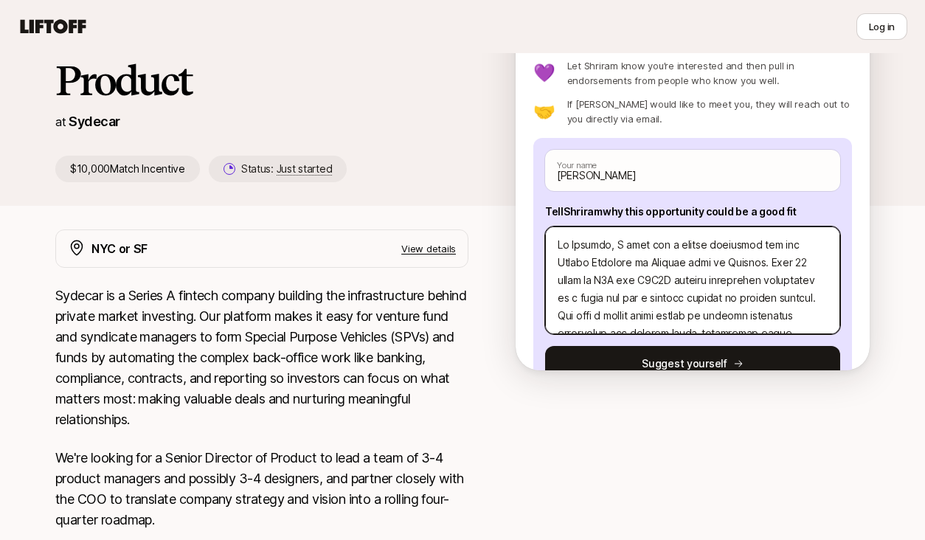
type textarea "x"
type textarea "Hi Shriram, I belie are a strong candidate for the Senior Director of Product r…"
type textarea "x"
type textarea "Hi Shriram, I believ are a strong candidate for the Senior Director of Product …"
type textarea "x"
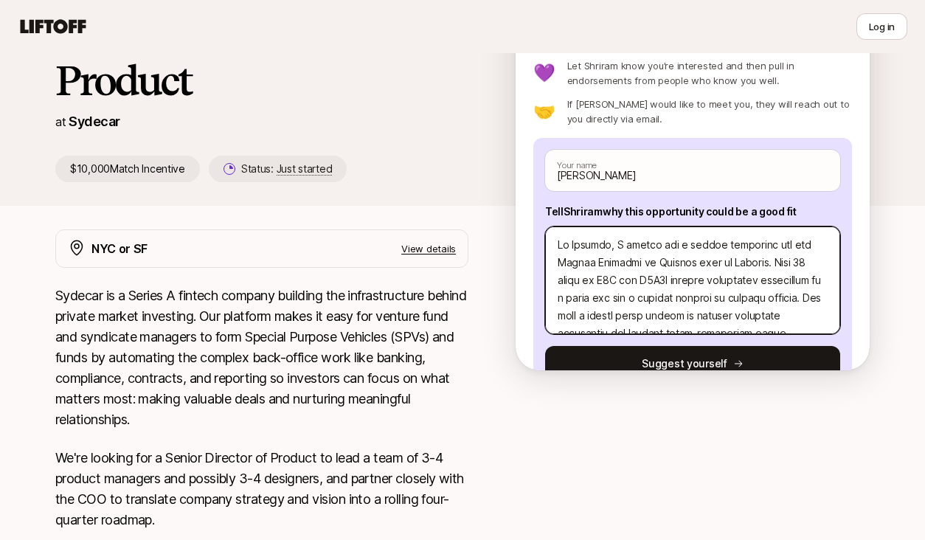
type textarea "Hi Shriram, I believe are a strong candidate for the Senior Director of Product…"
type textarea "x"
type textarea "Hi Shriram, I believe are a strong candidate for the Senior Director of Product…"
type textarea "x"
type textarea "Hi Shriram, I believe I are a strong candidate for the Senior Director of Produ…"
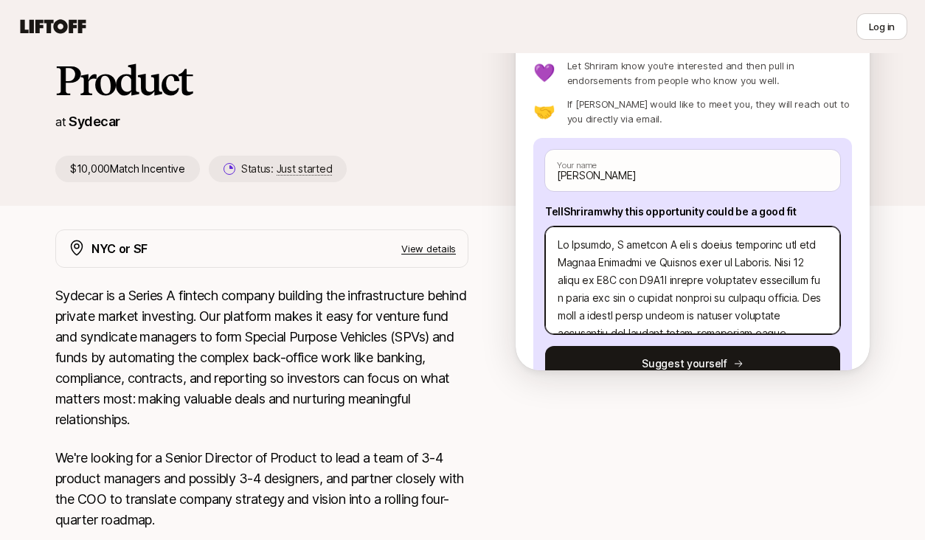
type textarea "x"
type textarea "Hi Shriram, I believe I' are a strong candidate for the Senior Director of Prod…"
type textarea "x"
type textarea "Hi Shriram, I believe I'm are a strong candidate for the Senior Director of Pro…"
type textarea "x"
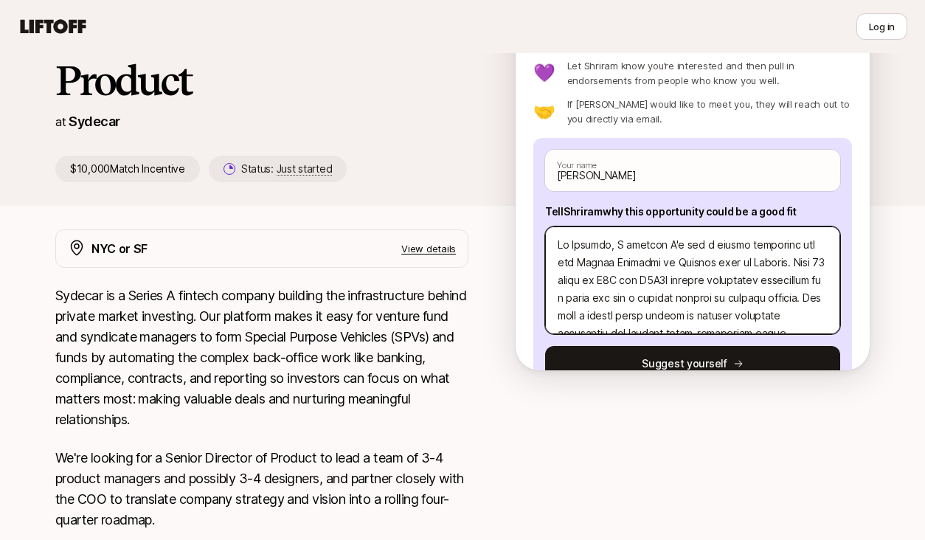
type textarea "Hi Shriram, I believe I'm are a strong candidate for the Senior Director of Pro…"
type textarea "x"
type textarea "Hi Shriram, I believe I'm a strong candidate for the Senior Director of Product…"
type textarea "x"
type textarea "Hi Shriram, I believe I'm a strong candidate for the Senior Director of Product…"
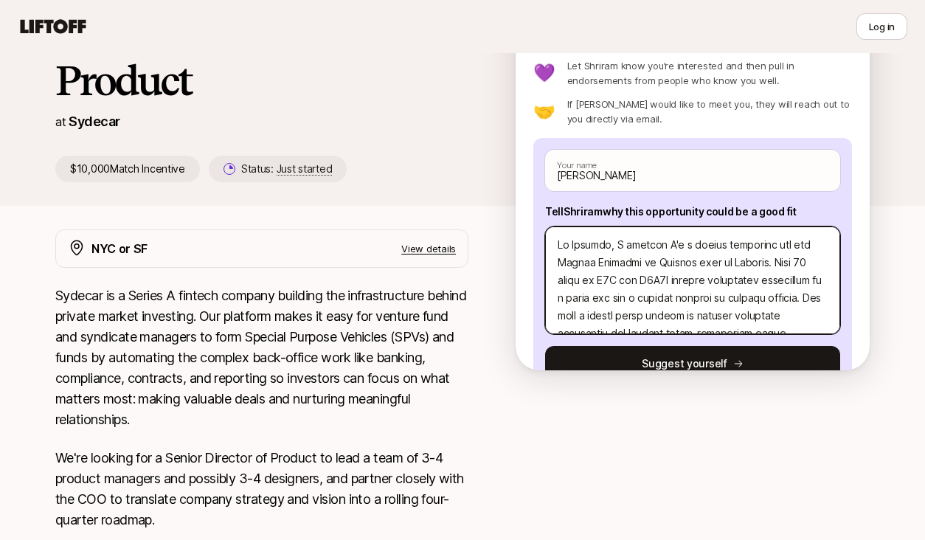
type textarea "x"
type textarea "Hi Shriram, I believe I'm a strong candidate for the Senior Director of Product…"
type textarea "x"
type textarea "Hi Shriram, I believe I'm a strong candidate for the Senior Director of Product…"
type textarea "x"
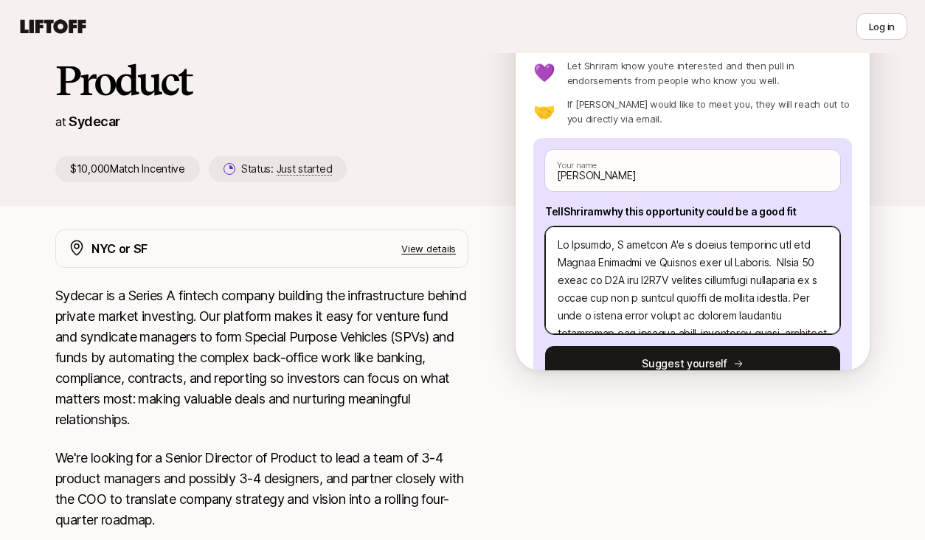
type textarea "Hi Shriram, I believe I'm a strong candidate for the Senior Director of Product…"
type textarea "x"
type textarea "Hi Shriram, I believe I'm a strong candidate for the Senior Director of Product…"
type textarea "x"
type textarea "Hi Shriram, I believe I'm a strong candidate for the Senior Director of Product…"
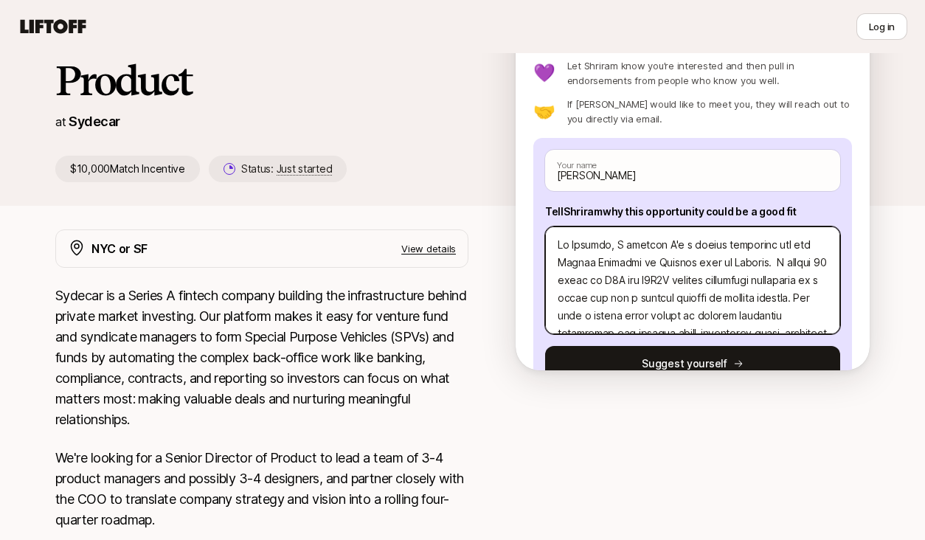
type textarea "x"
type textarea "Hi Shriram, I believe I'm a strong candidate for the Senior Director of Product…"
type textarea "x"
type textarea "Hi Shriram, I believe I'm a strong candidate for the Senior Director of Product…"
type textarea "x"
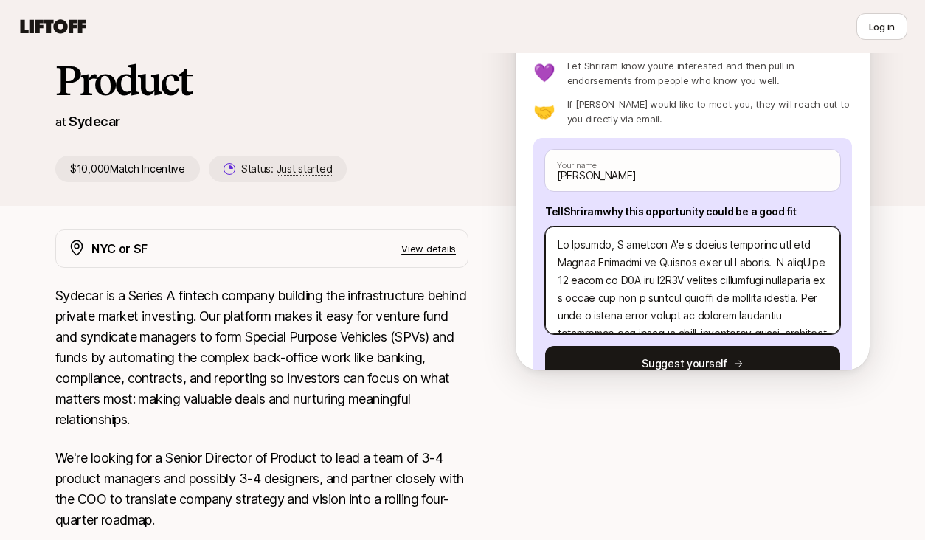
type textarea "Hi Shriram, I believe I'm a strong candidate for the Senior Director of Product…"
type textarea "x"
type textarea "Hi Shriram, I believe I'm a strong candidate for the Senior Director of Product…"
type textarea "x"
type textarea "Hi Shriram, I believe I'm a strong candidate for the Senior Director of Product…"
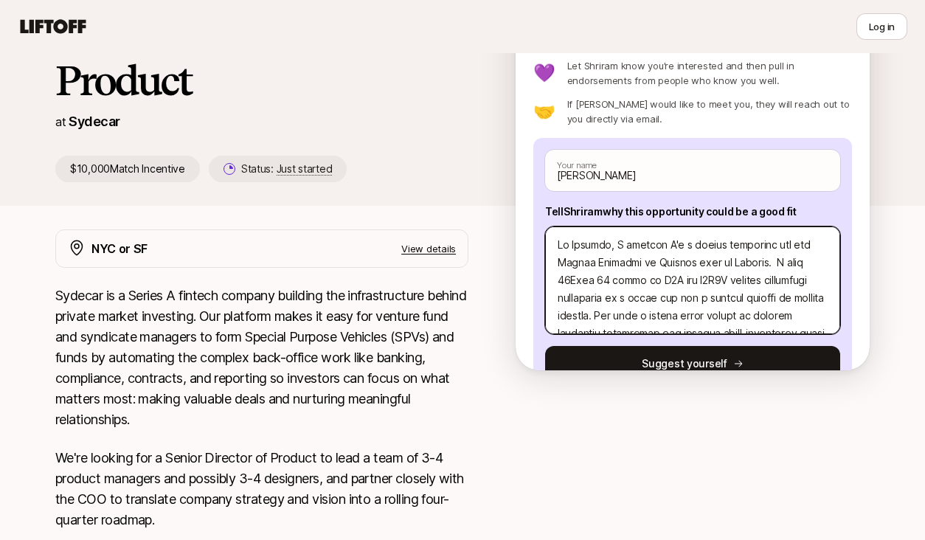
type textarea "x"
type textarea "Hi Shriram, I believe I'm a strong candidate for the Senior Director of Product…"
type textarea "x"
type textarea "Hi Shriram, I believe I'm a strong candidate for the Senior Director of Product…"
type textarea "x"
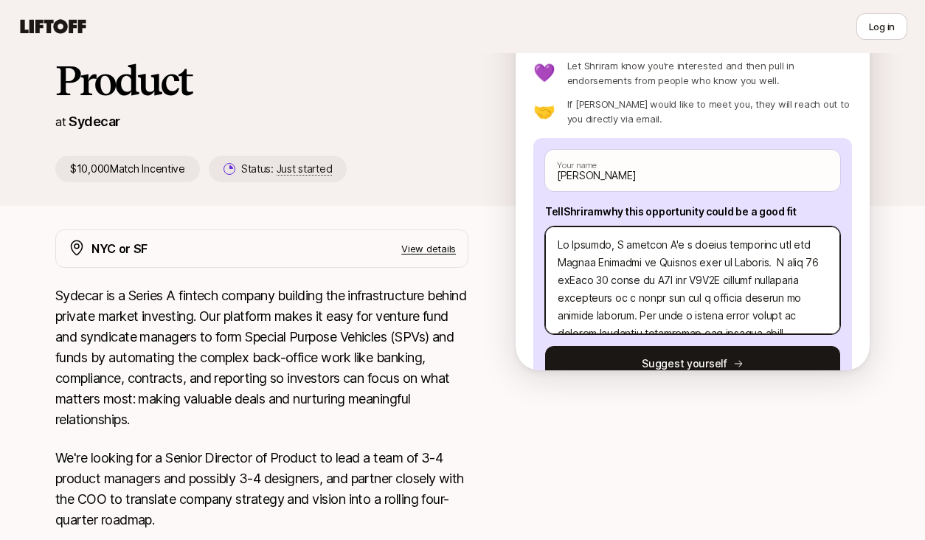
type textarea "Hi Shriram, I believe I'm a strong candidate for the Senior Director of Product…"
type textarea "x"
type textarea "Hi Shriram, I believe I'm a strong candidate for the Senior Director of Product…"
type textarea "x"
type textarea "Hi Shriram, I believe I'm a strong candidate for the Senior Director of Product…"
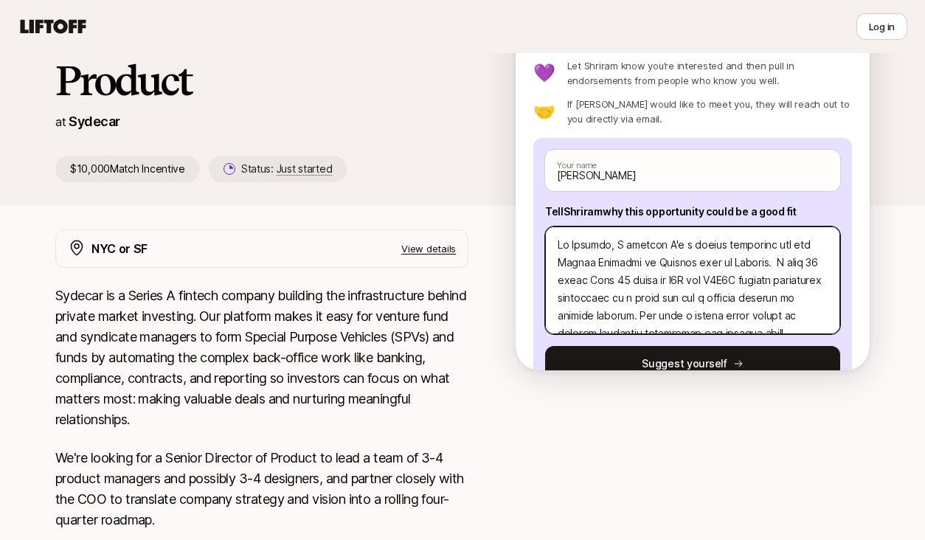
click at [673, 271] on textarea at bounding box center [692, 280] width 295 height 108
paste textarea "I am an excellent fit for the Senior Director of Product role at Sydecar becaus…"
type textarea "x"
type textarea "I am an excellent fit for the Senior Director of Product role at Sydecar becaus…"
type textarea "x"
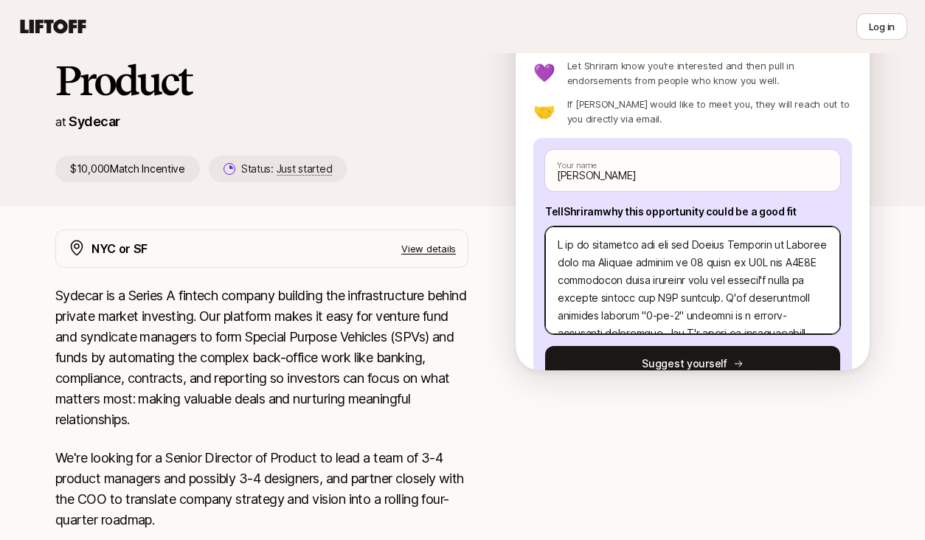
type textarea "HI am an excellent fit for the Senior Director of Product role at Sydecar becau…"
type textarea "x"
type textarea "HiI am an excellent fit for the Senior Director of Product role at Sydecar beca…"
type textarea "x"
type textarea "Hi I am an excellent fit for the Senior Director of Product role at Sydecar bec…"
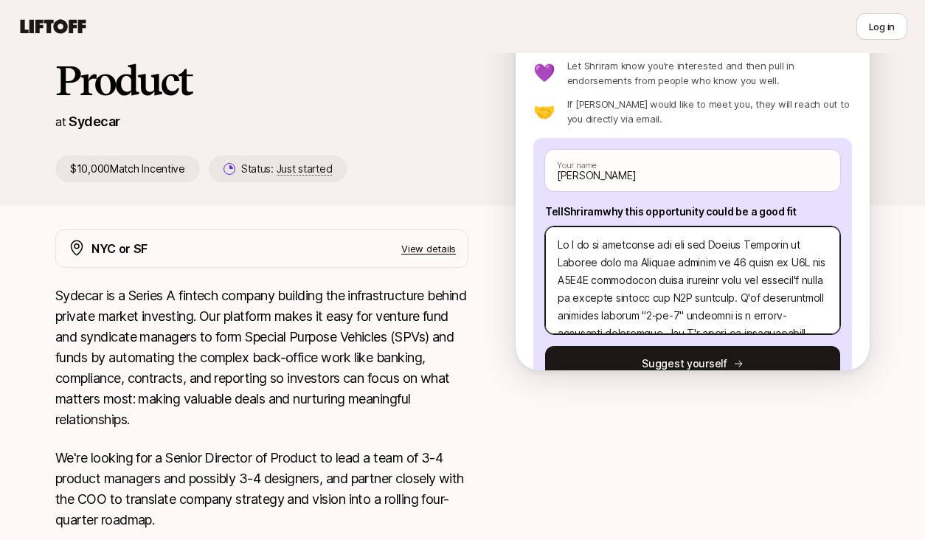
type textarea "x"
type textarea "Hi SI am an excellent fit for the Senior Director of Product role at Sydecar be…"
type textarea "x"
type textarea "Hi SrI am an excellent fit for the Senior Director of Product role at Sydecar b…"
type textarea "x"
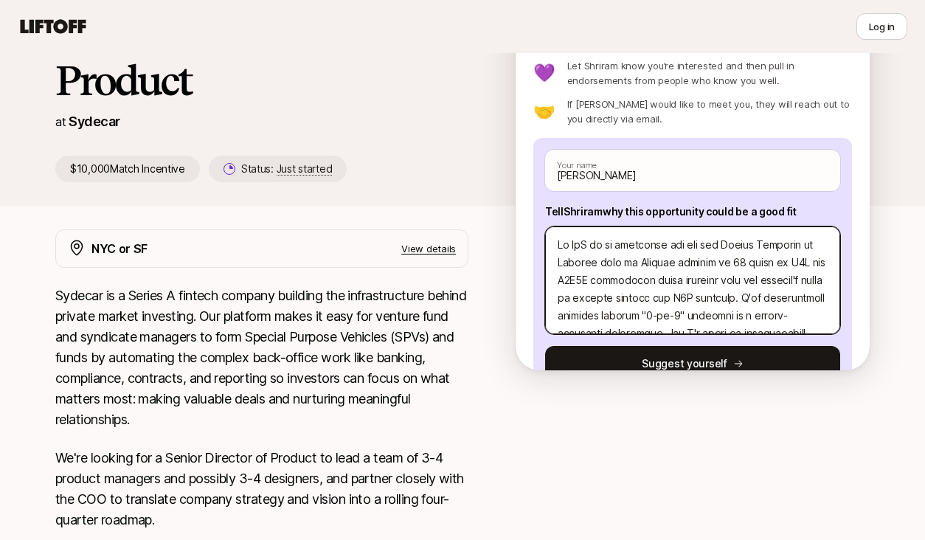
type textarea "Hi SI am an excellent fit for the Senior Director of Product role at Sydecar be…"
type textarea "x"
type textarea "Hi ShI am an excellent fit for the Senior Director of Product role at Sydecar b…"
type textarea "x"
type textarea "Hi ShrI am an excellent fit for the Senior Director of Product role at Sydecar …"
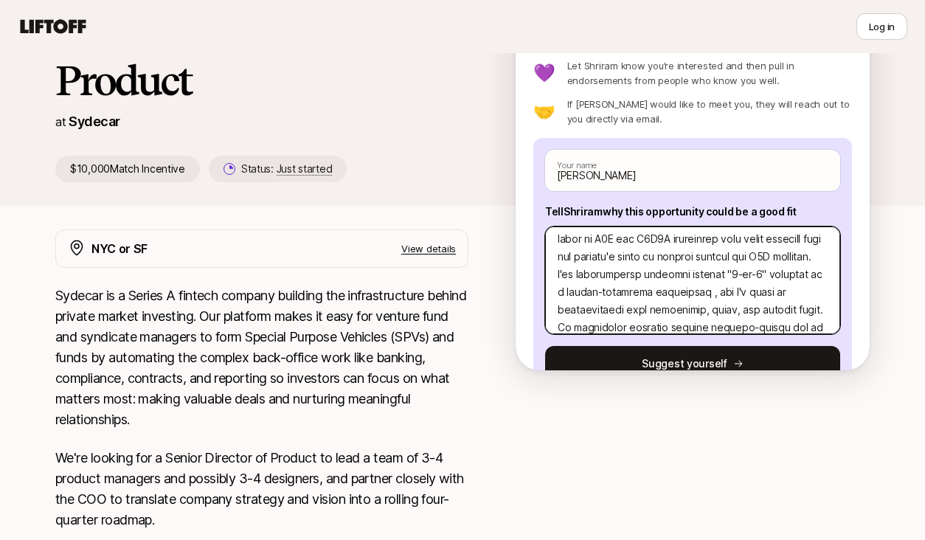
scroll to position [54, 0]
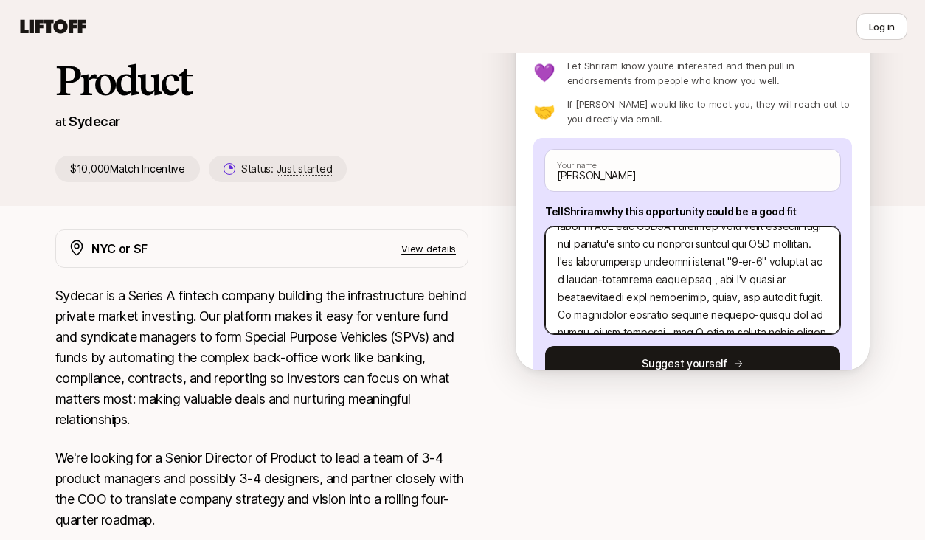
click at [721, 262] on textarea at bounding box center [692, 280] width 295 height 108
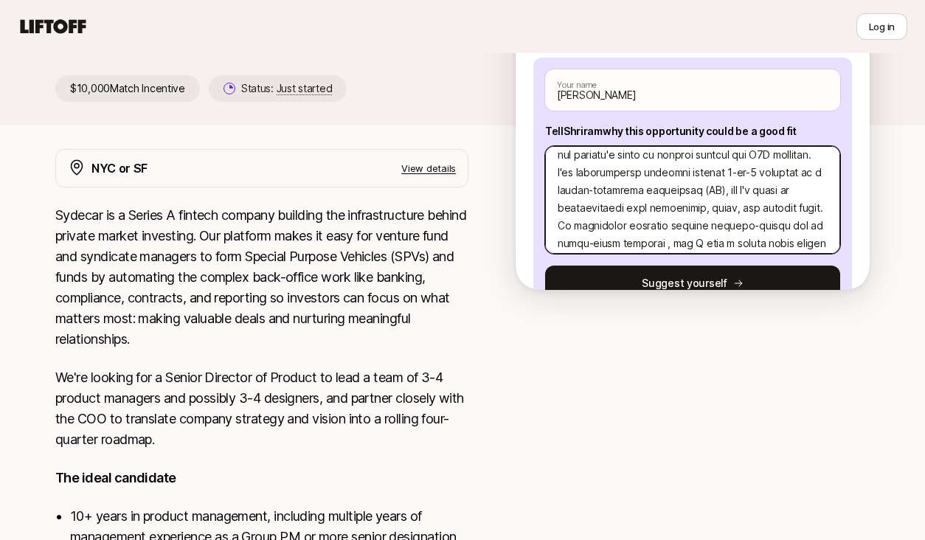
scroll to position [64, 0]
click at [703, 192] on textarea at bounding box center [692, 200] width 295 height 108
click at [691, 192] on textarea at bounding box center [692, 200] width 295 height 108
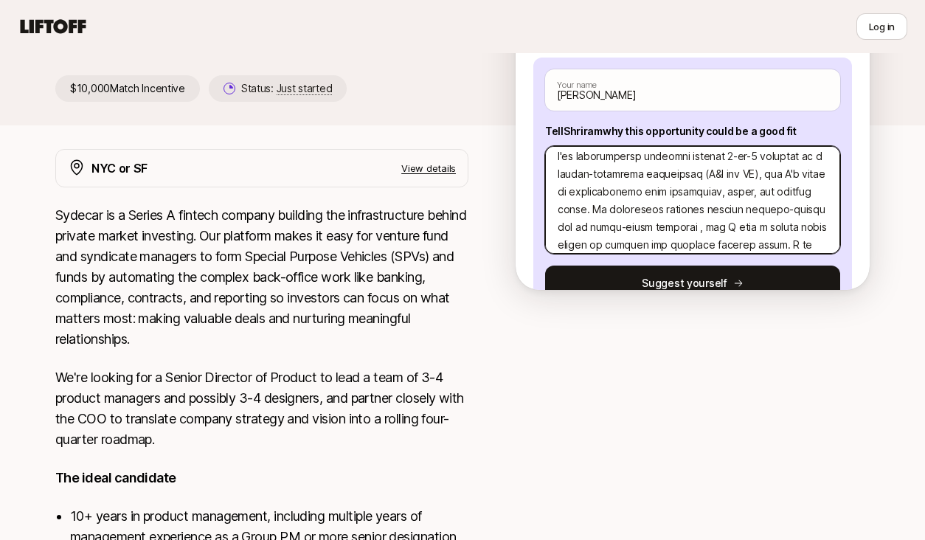
scroll to position [71, 0]
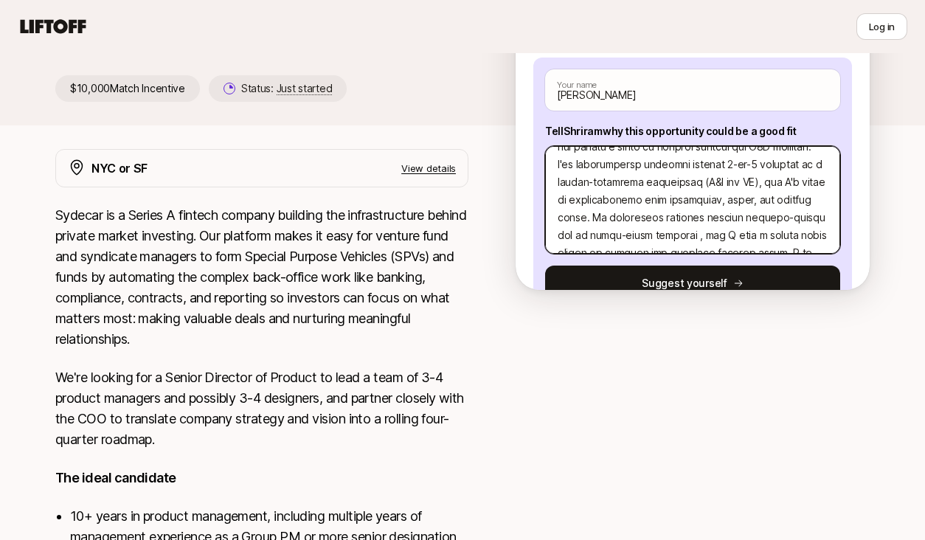
click at [682, 186] on textarea at bounding box center [692, 200] width 295 height 108
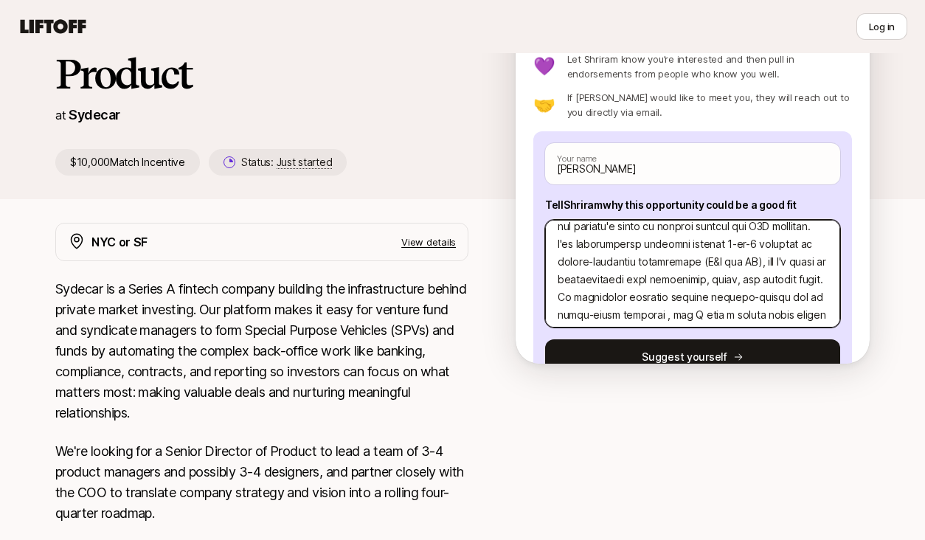
scroll to position [62, 0]
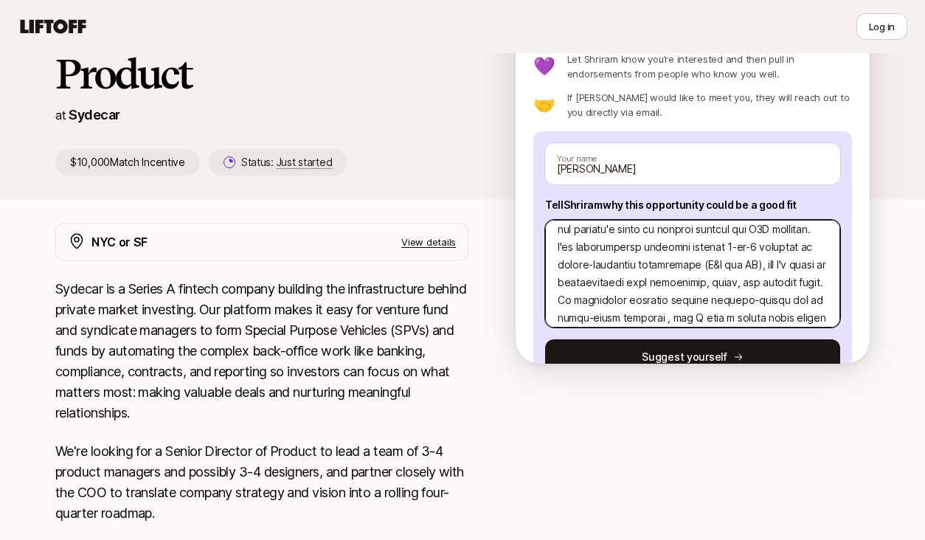
click at [767, 267] on textarea at bounding box center [692, 274] width 295 height 108
click at [788, 267] on textarea at bounding box center [692, 274] width 295 height 108
click at [755, 267] on textarea at bounding box center [692, 274] width 295 height 108
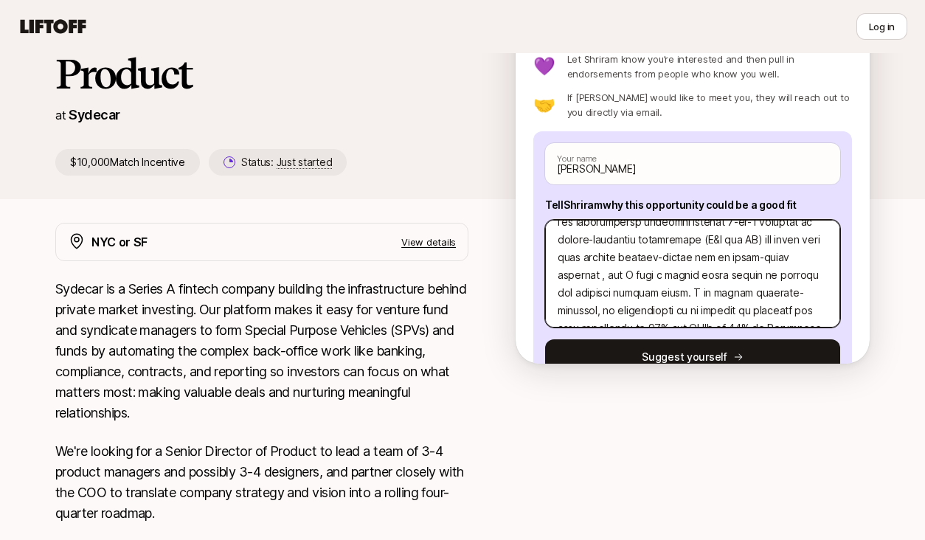
scroll to position [100, 0]
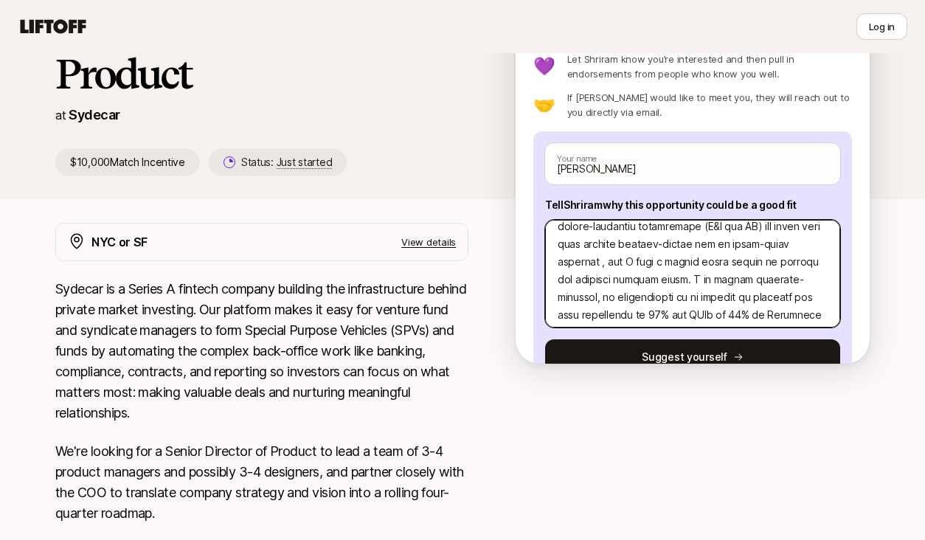
click at [621, 263] on textarea at bounding box center [692, 274] width 295 height 108
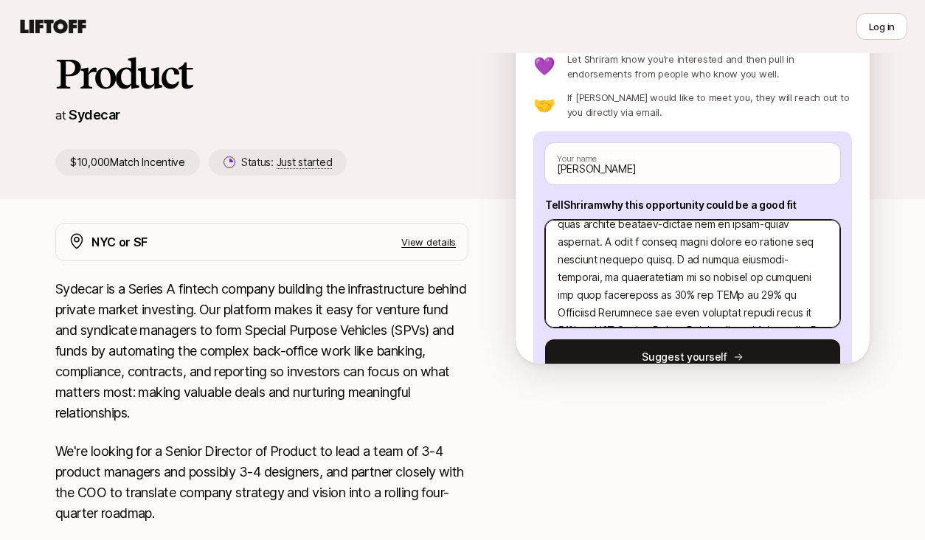
scroll to position [119, 0]
drag, startPoint x: 602, startPoint y: 243, endPoint x: 726, endPoint y: 307, distance: 139.2
click at [725, 307] on textarea at bounding box center [692, 274] width 295 height 108
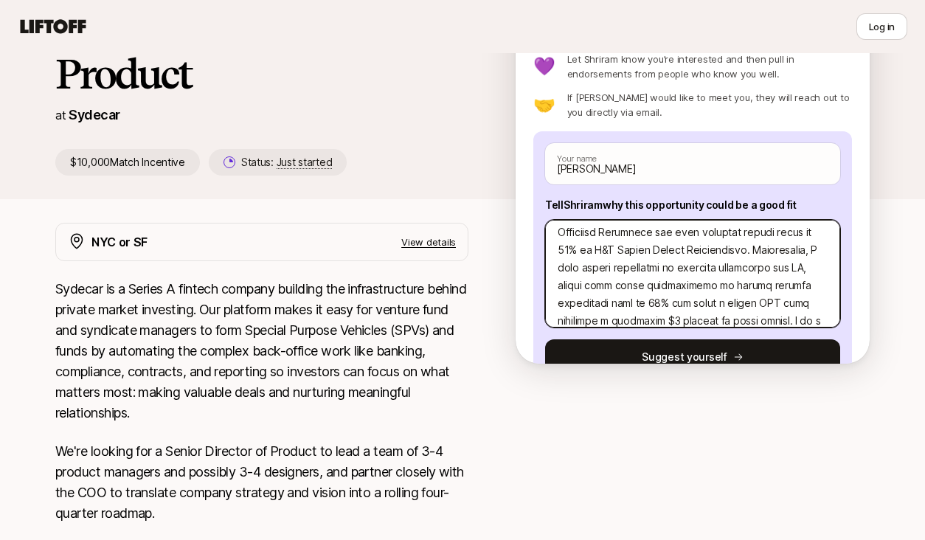
scroll to position [202, 0]
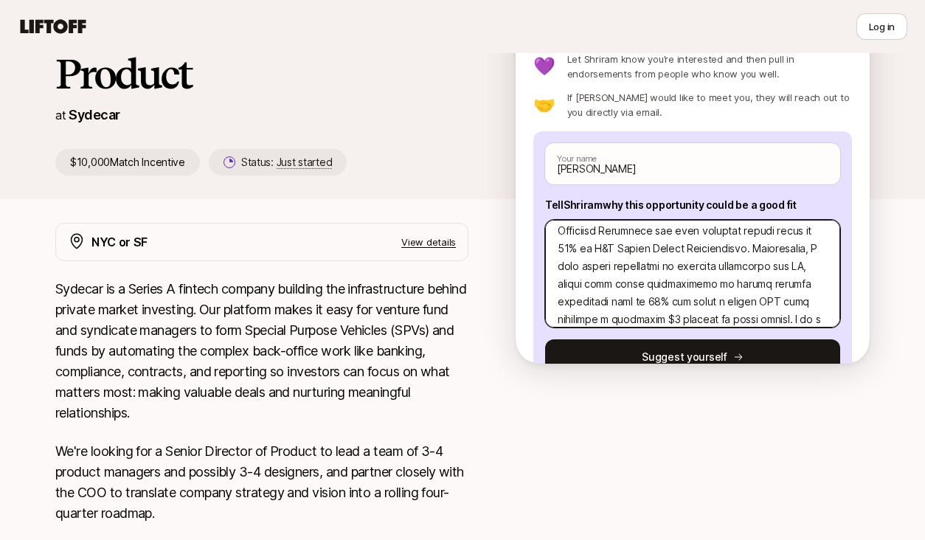
click at [704, 250] on textarea at bounding box center [692, 274] width 295 height 108
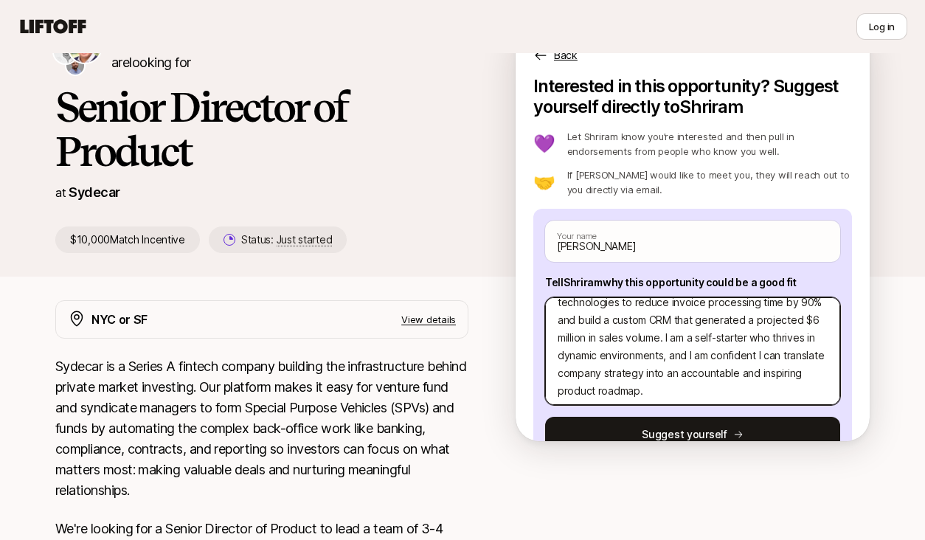
scroll to position [230, 0]
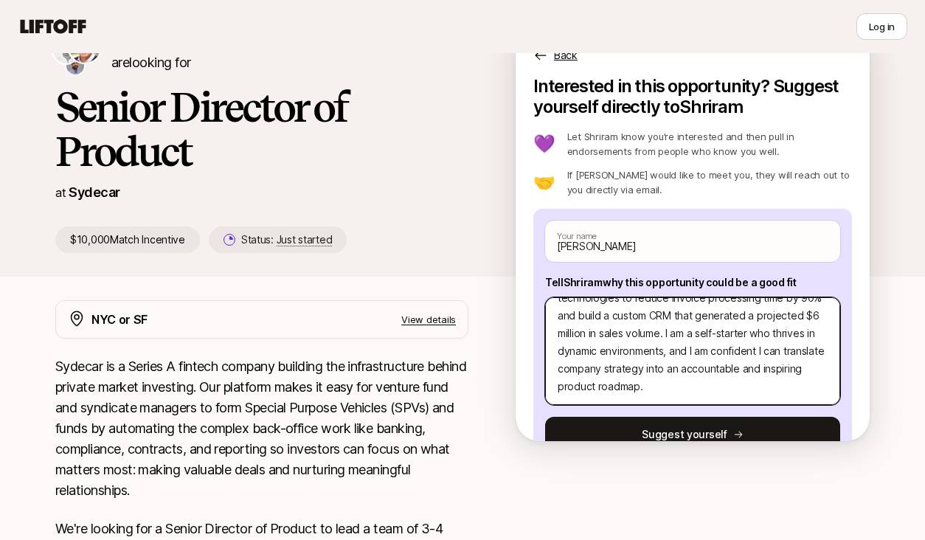
click at [648, 353] on textarea "Hi Shriram, I believe am an excellent fit for the Senior Director of Product ro…" at bounding box center [692, 351] width 295 height 108
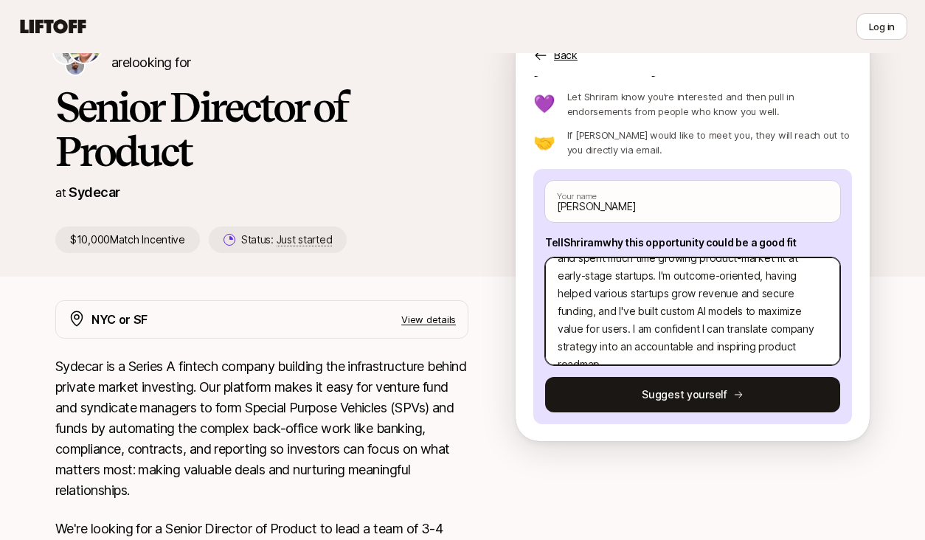
scroll to position [40, 0]
click at [761, 348] on textarea "Hi Shriram, I believe am an excellent fit for the Senior Director of Product ro…" at bounding box center [692, 311] width 295 height 108
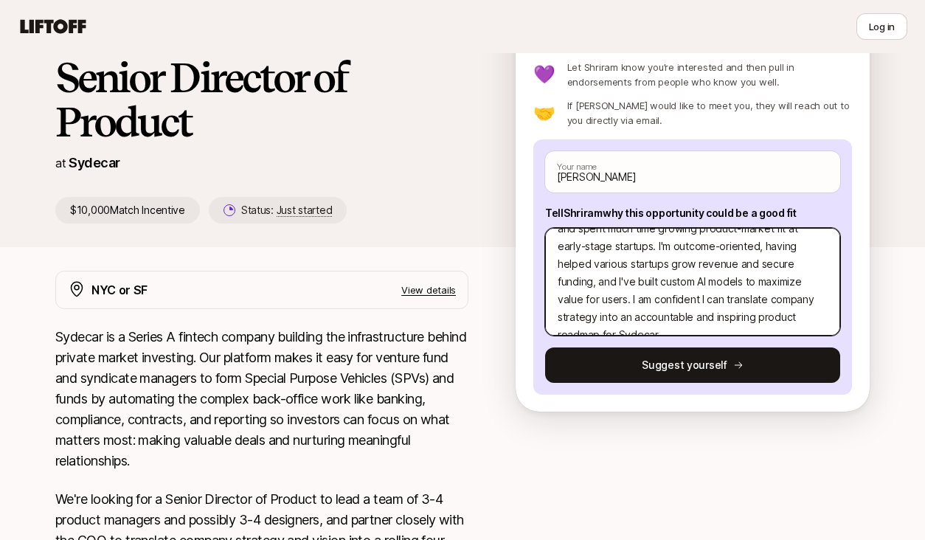
scroll to position [123, 0]
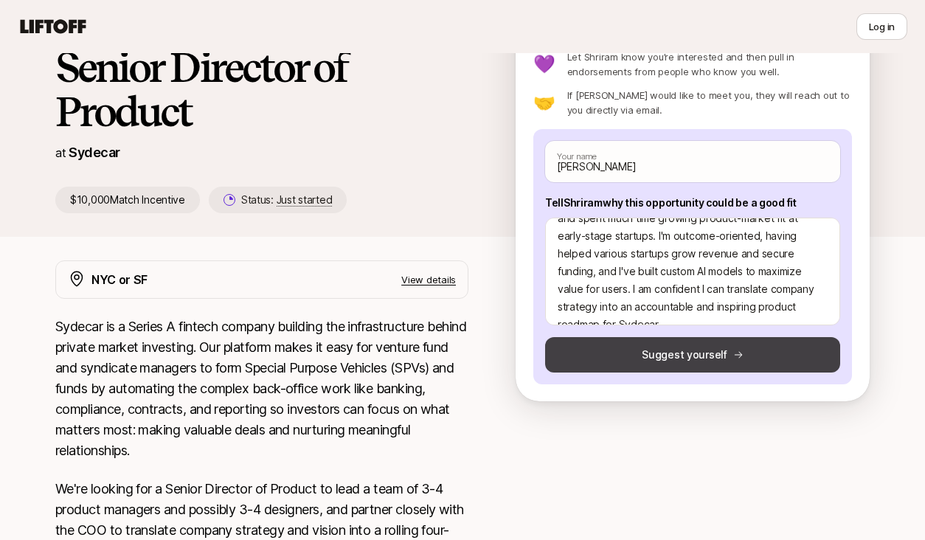
click at [667, 358] on button "Suggest yourself" at bounding box center [692, 354] width 295 height 35
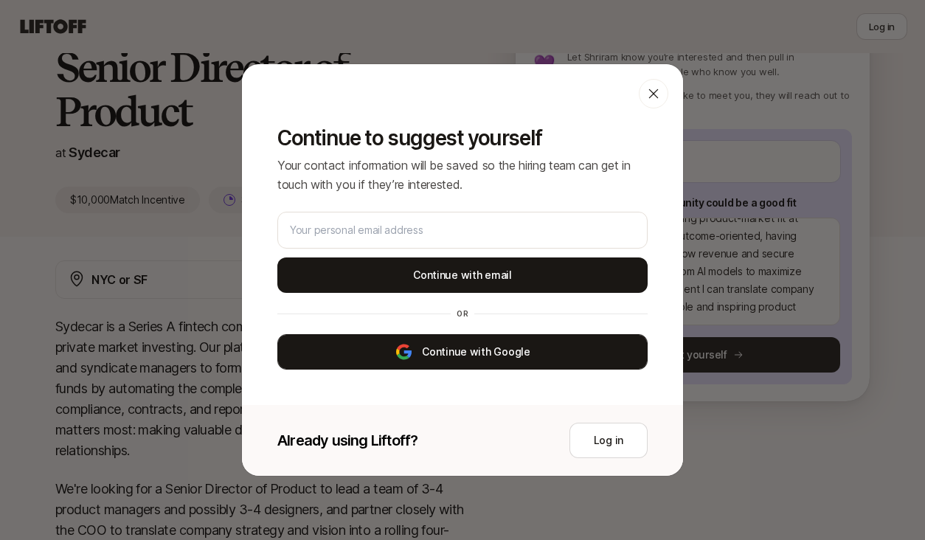
click at [482, 352] on button "Continue with Google" at bounding box center [462, 351] width 370 height 35
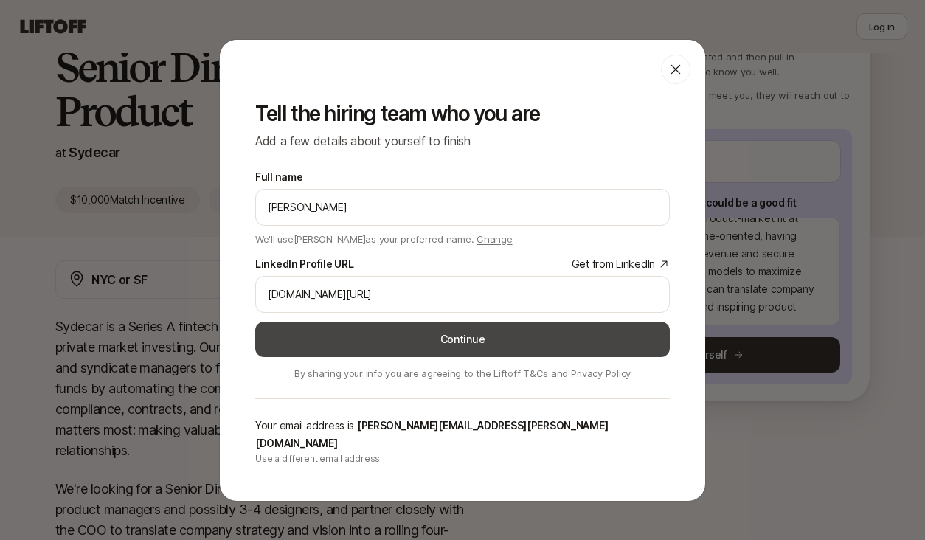
click at [485, 345] on button "Continue" at bounding box center [462, 339] width 415 height 35
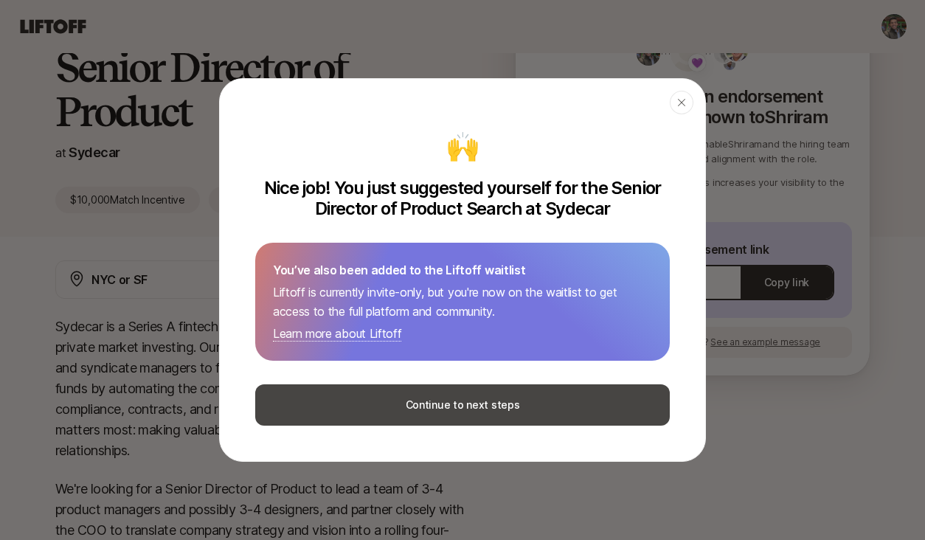
click at [468, 406] on button "Continue to next steps" at bounding box center [462, 404] width 415 height 41
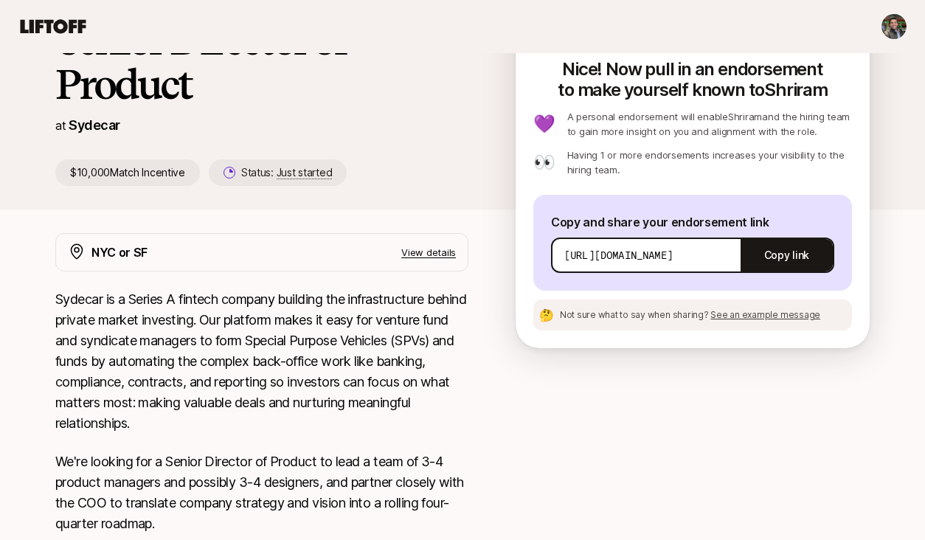
scroll to position [72, 0]
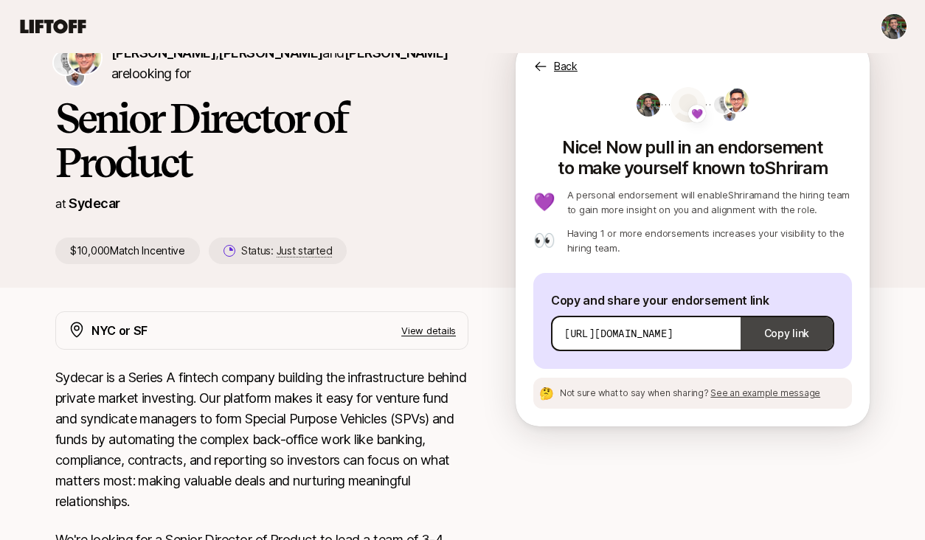
click at [792, 332] on button "Copy link" at bounding box center [787, 333] width 92 height 41
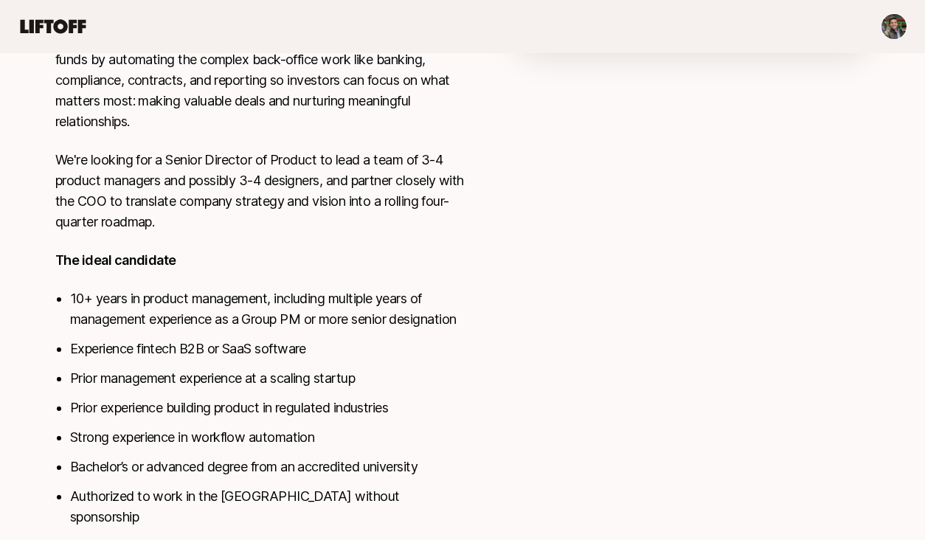
scroll to position [0, 0]
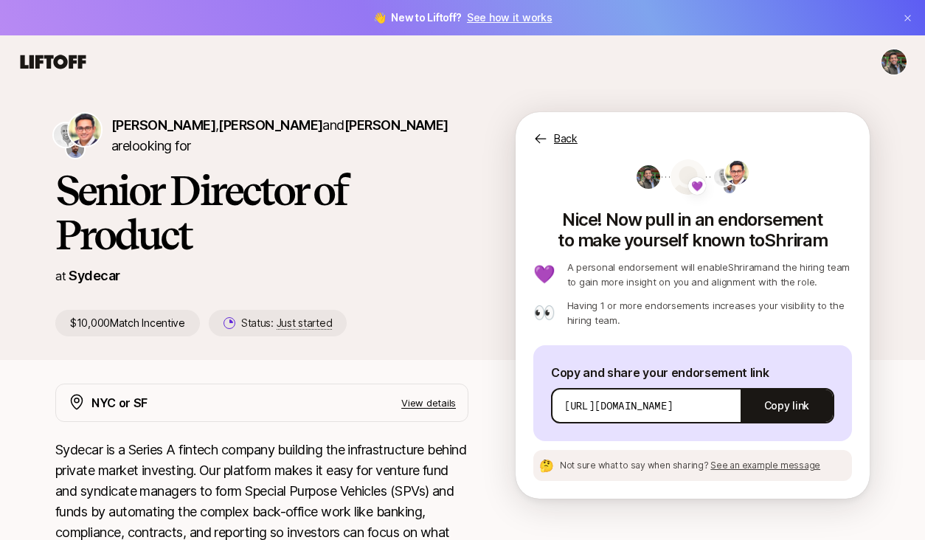
click at [673, 405] on p "https://app.liftoff.xyz/s/CpFrKd?token=f12ebe71-8891-41ce-baef-916014f8680d&act…" at bounding box center [618, 405] width 108 height 15
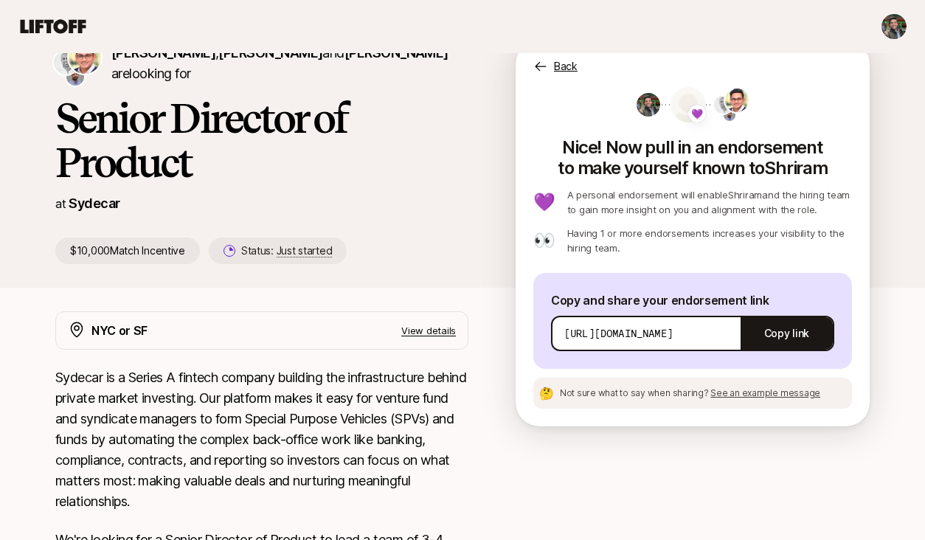
scroll to position [94, 0]
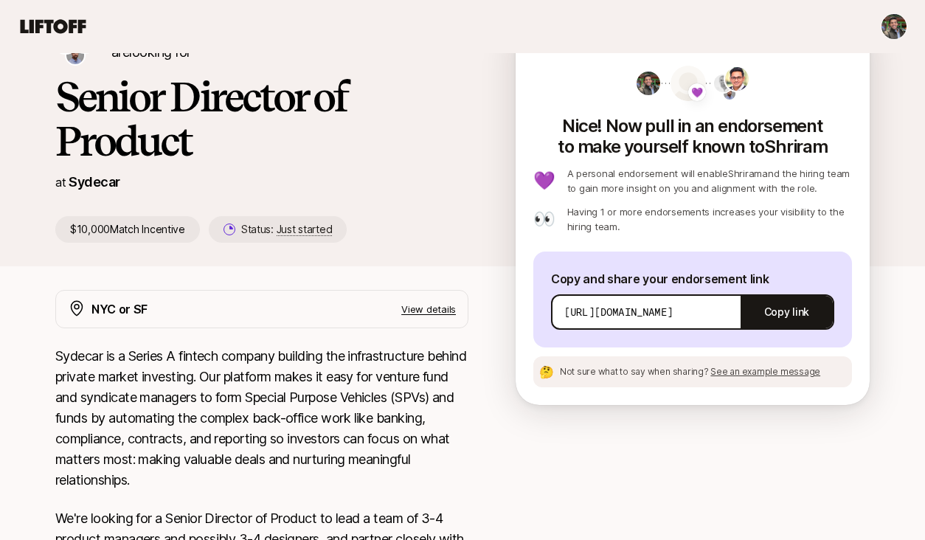
click at [640, 314] on p "https://app.liftoff.xyz/s/CpFrKd?token=f12ebe71-8891-41ce-baef-916014f8680d&act…" at bounding box center [618, 312] width 108 height 15
click at [429, 374] on p "Sydecar is a Series A fintech company building the infrastructure behind privat…" at bounding box center [261, 418] width 413 height 145
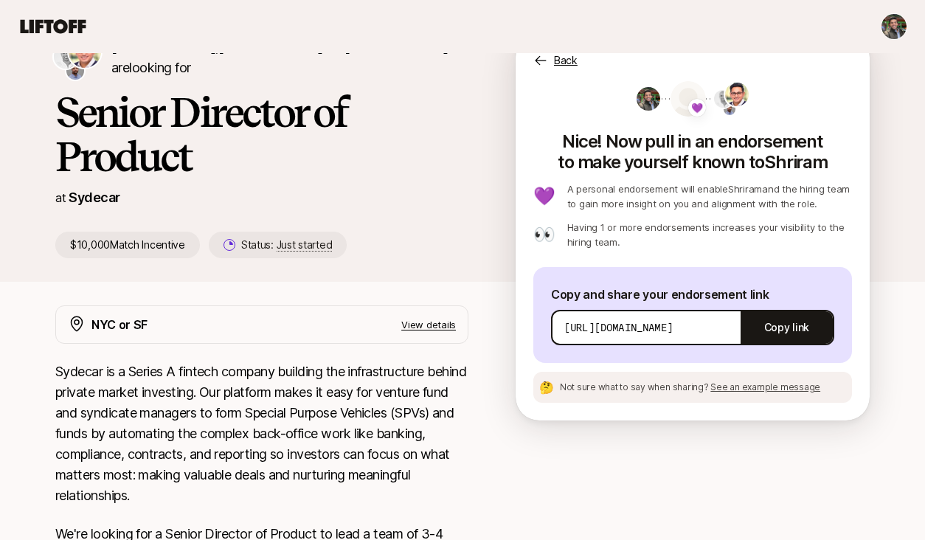
scroll to position [37, 0]
